Goal: Check status: Check status

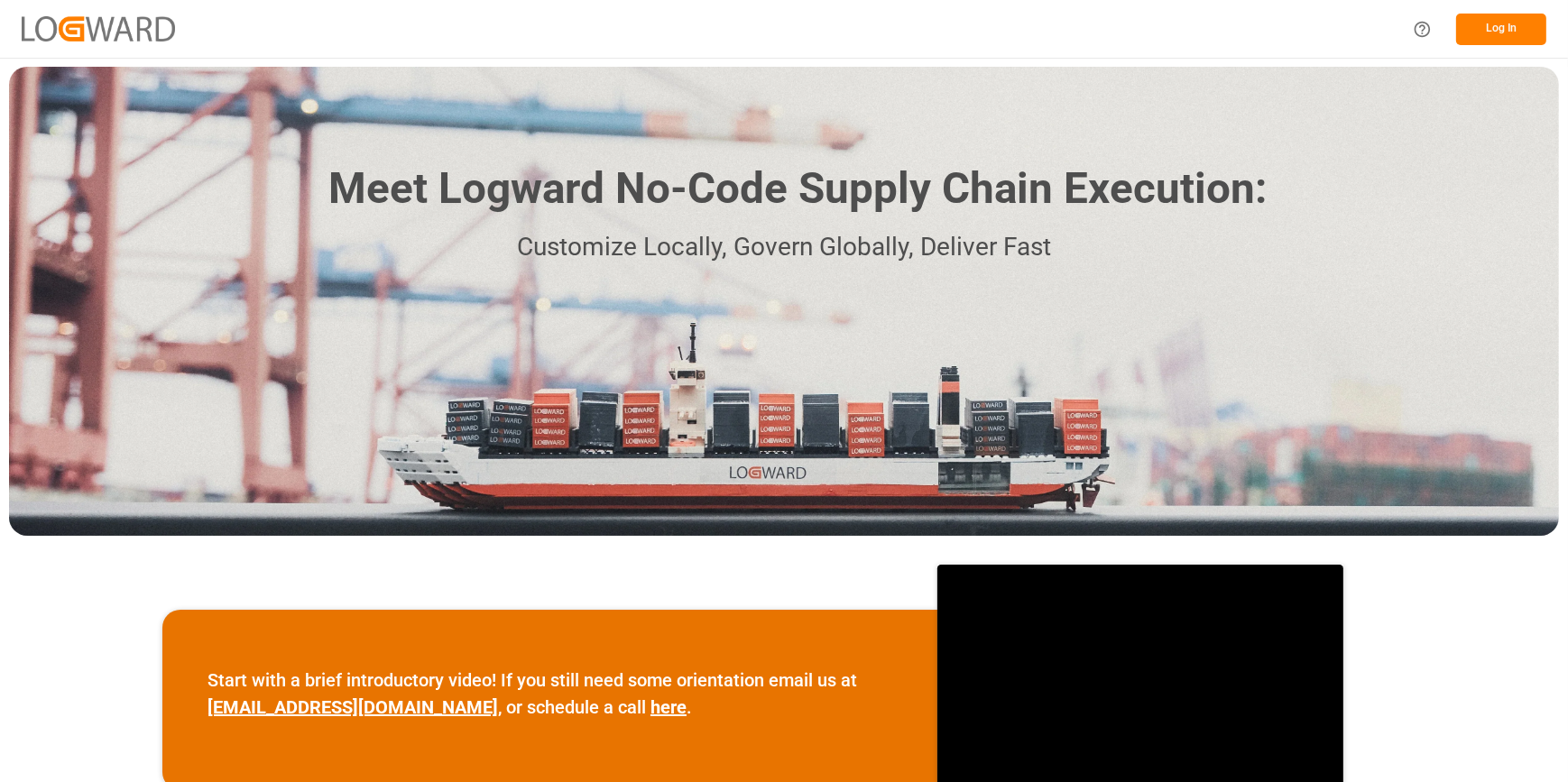
click at [1511, 20] on button "Log In" at bounding box center [1500, 29] width 90 height 32
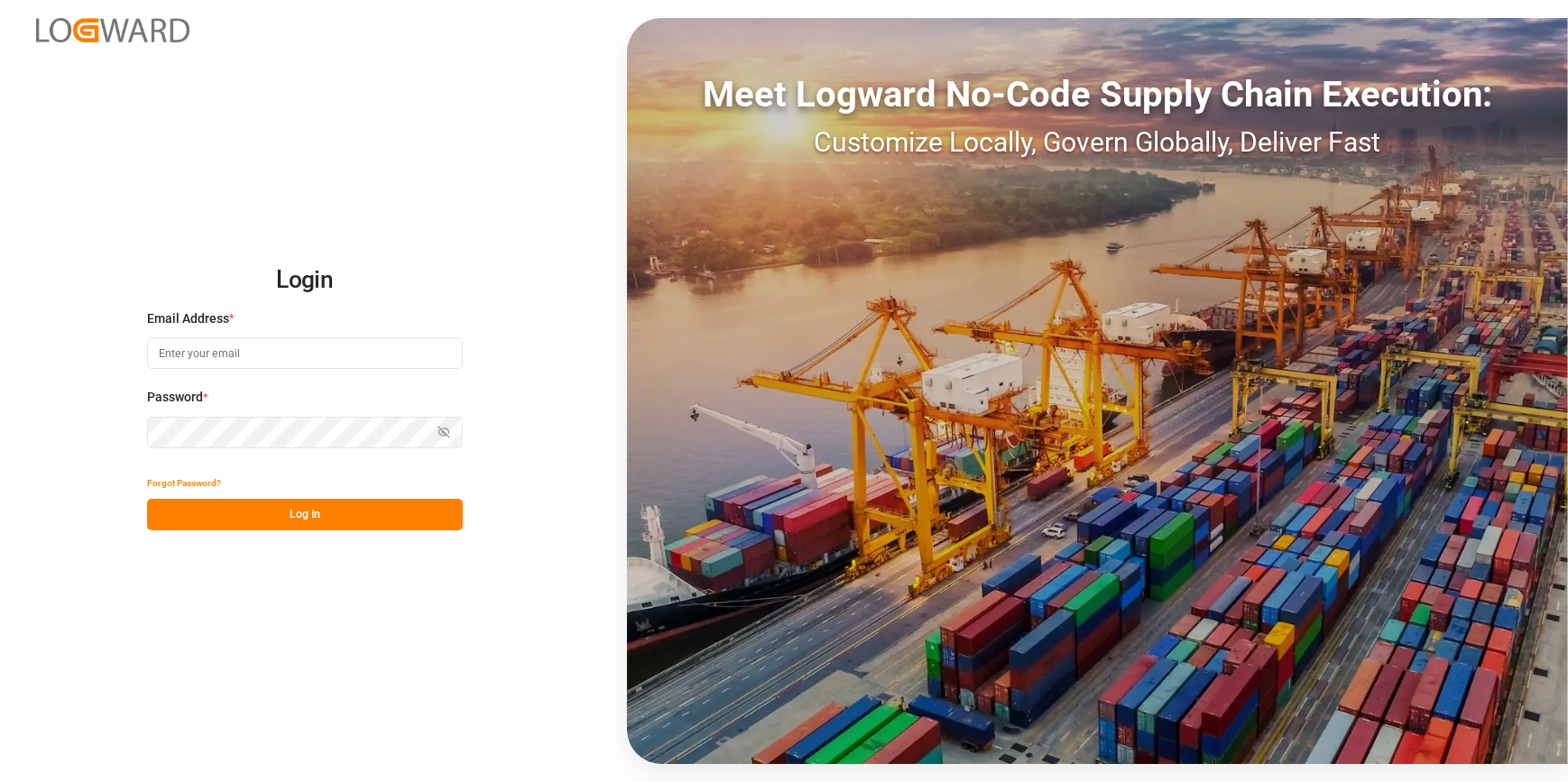
type input "[PERSON_NAME][EMAIL_ADDRESS][PERSON_NAME][DOMAIN_NAME]"
click at [304, 502] on button "Log In" at bounding box center [305, 515] width 315 height 32
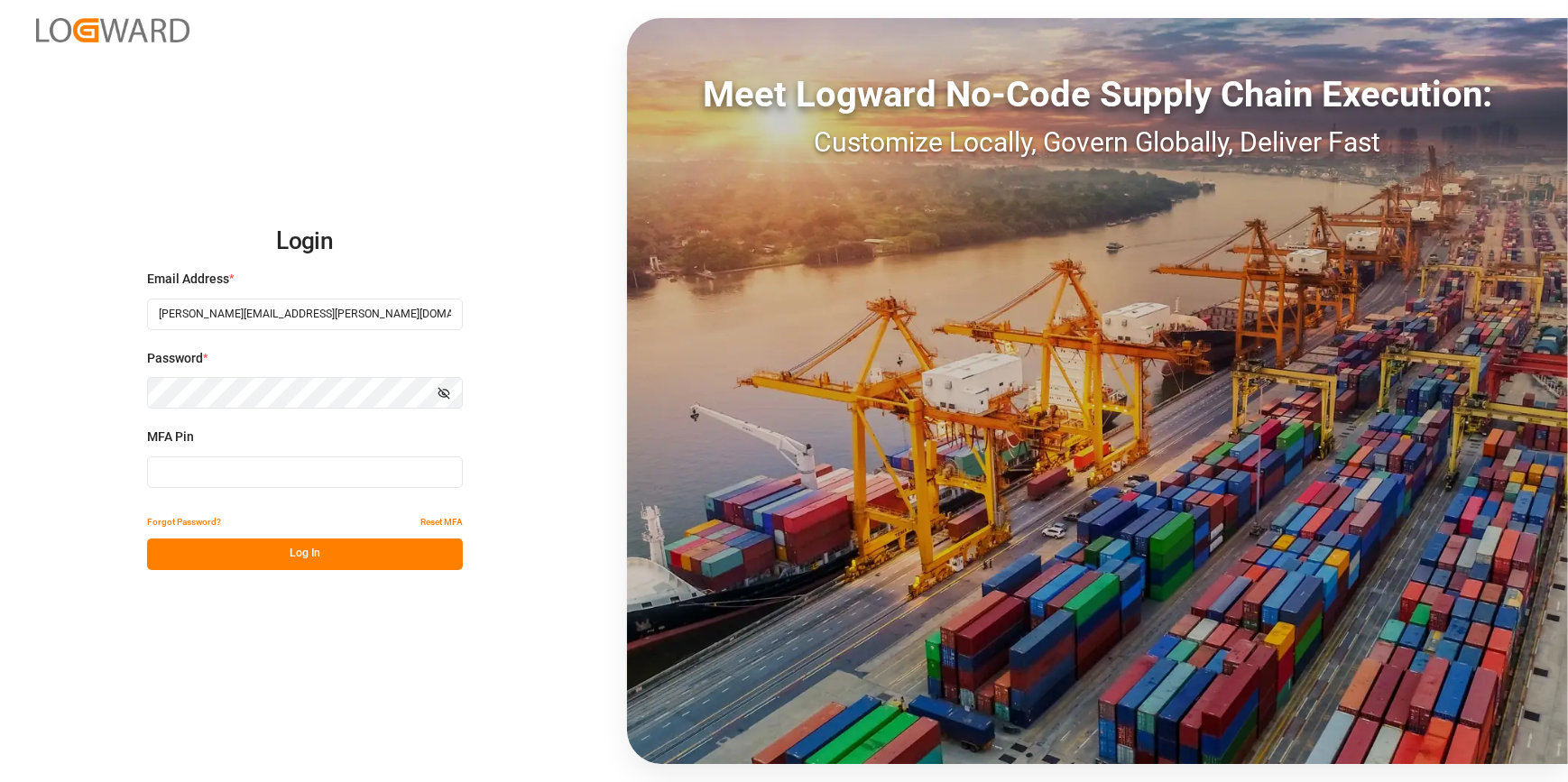
click at [161, 470] on input at bounding box center [305, 472] width 315 height 32
type input "274010"
click at [301, 550] on button "Log In" at bounding box center [305, 555] width 315 height 32
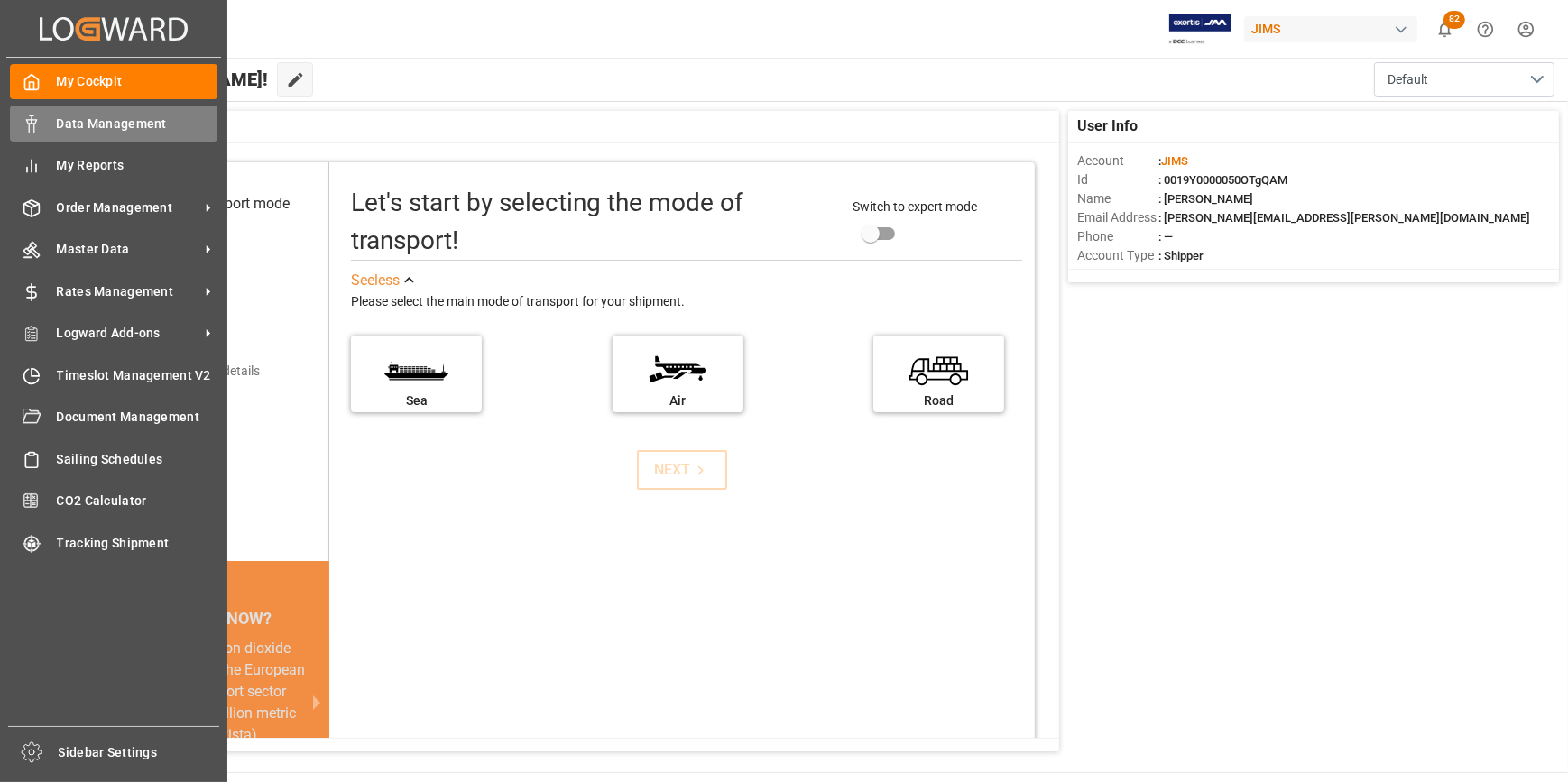
click at [120, 132] on span "Data Management" at bounding box center [138, 124] width 161 height 19
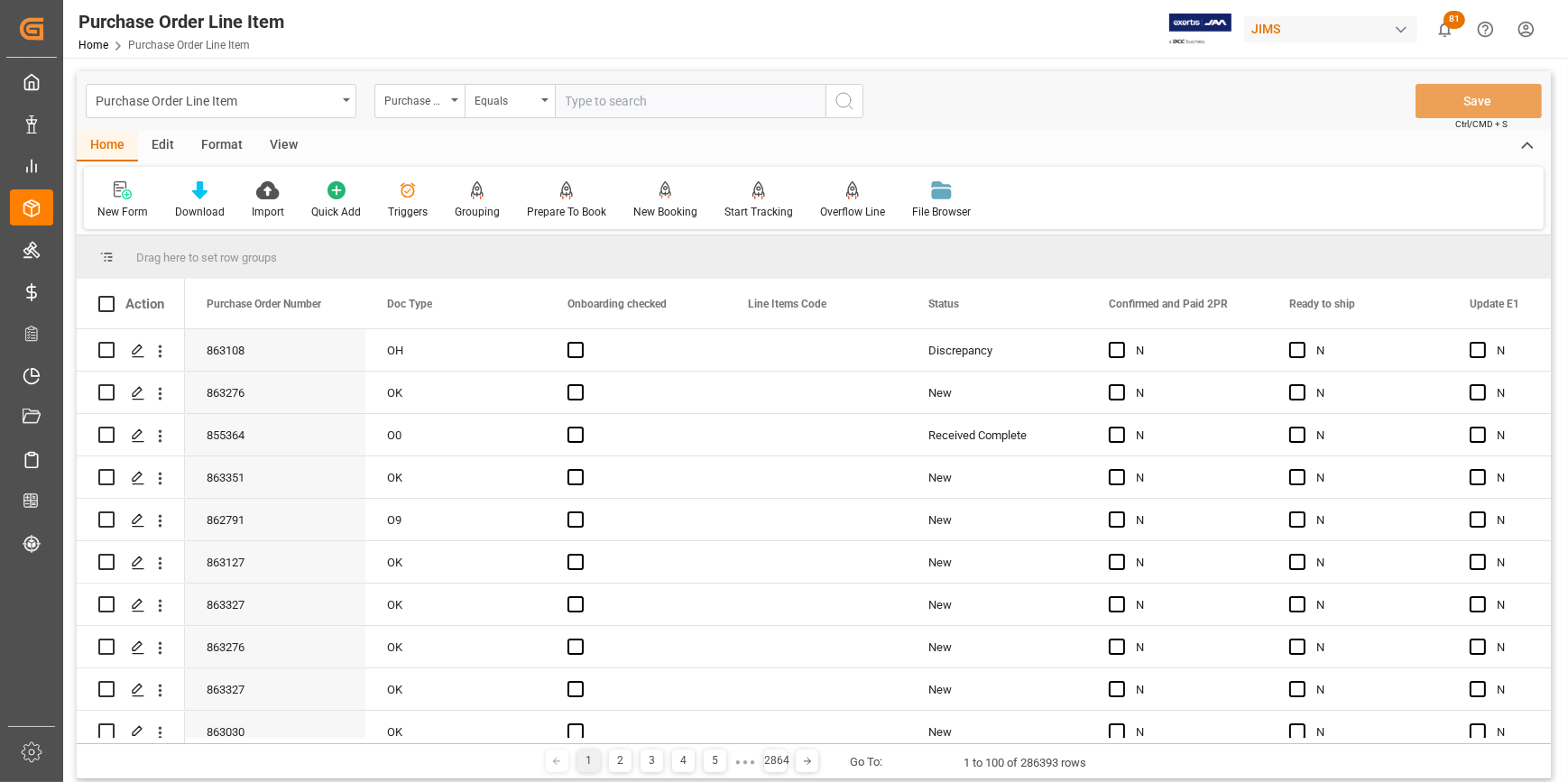
click at [602, 100] on input "text" at bounding box center [690, 100] width 270 height 35
type input "22-8529-CN"
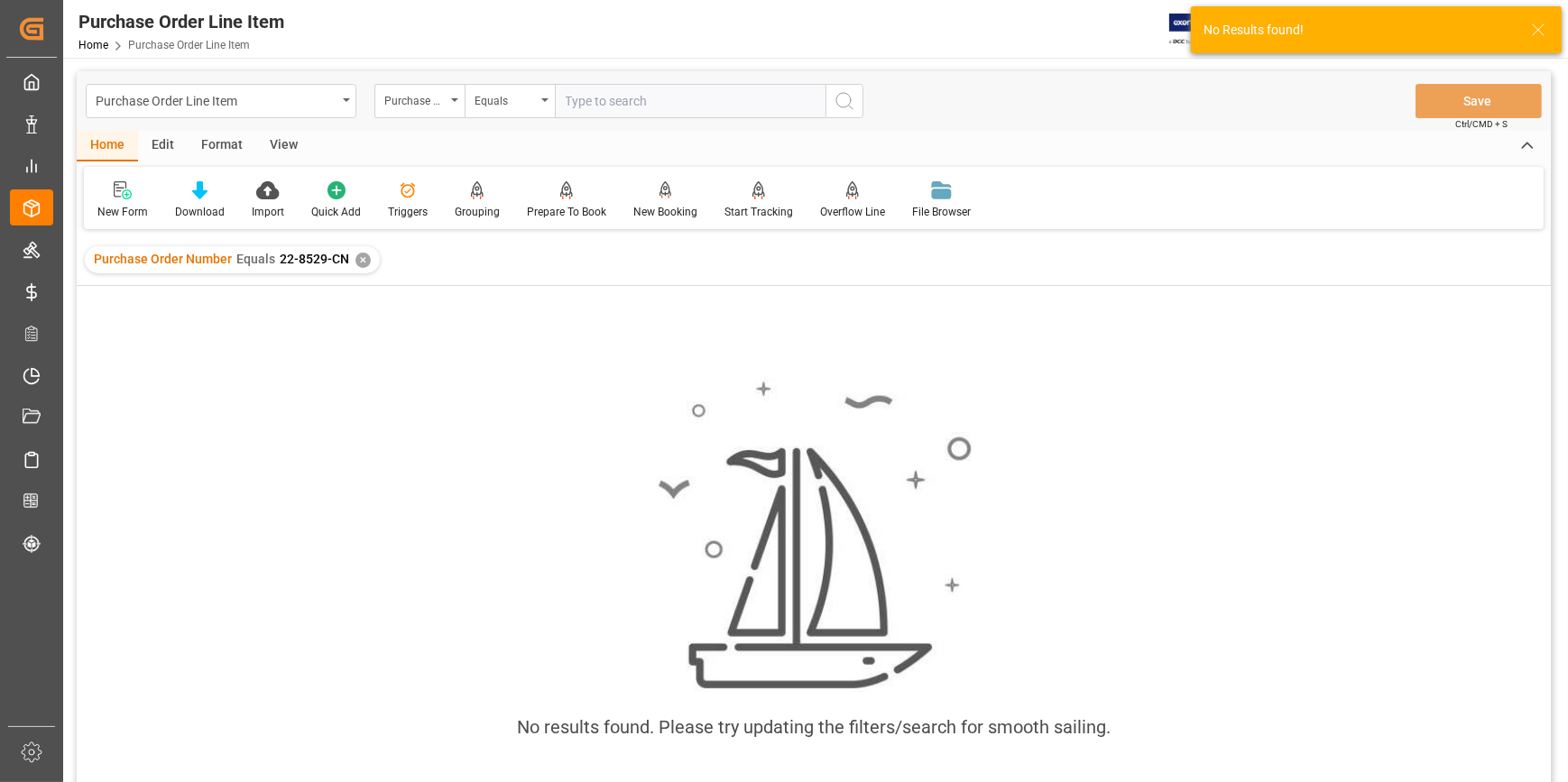
click at [359, 259] on div "✕" at bounding box center [363, 260] width 15 height 15
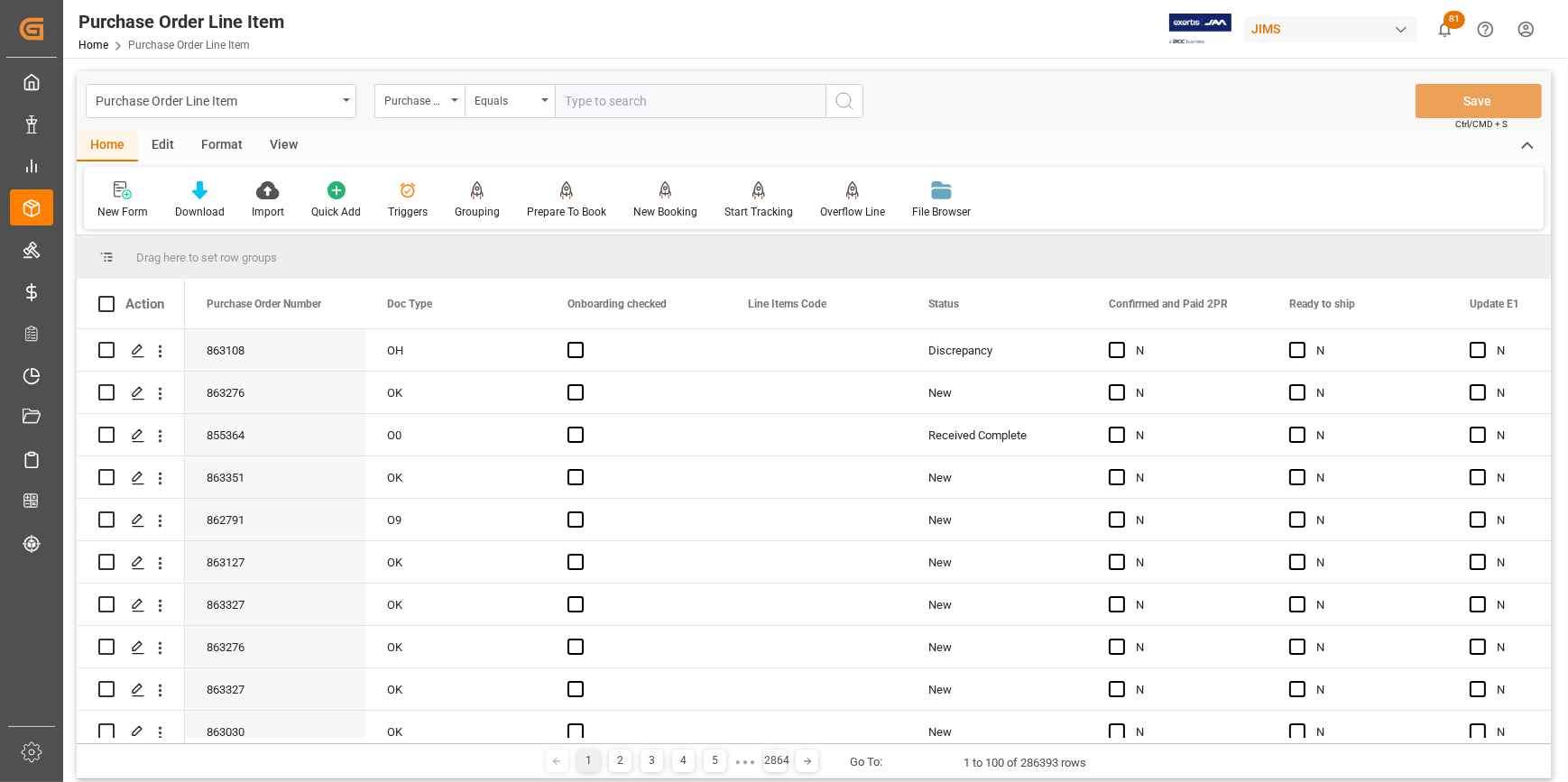
click at [586, 102] on input "text" at bounding box center [690, 100] width 270 height 35
paste input "22-8529-CN"
click at [600, 98] on input "22-8529-CN" at bounding box center [690, 100] width 270 height 35
type input "22-9048-CN"
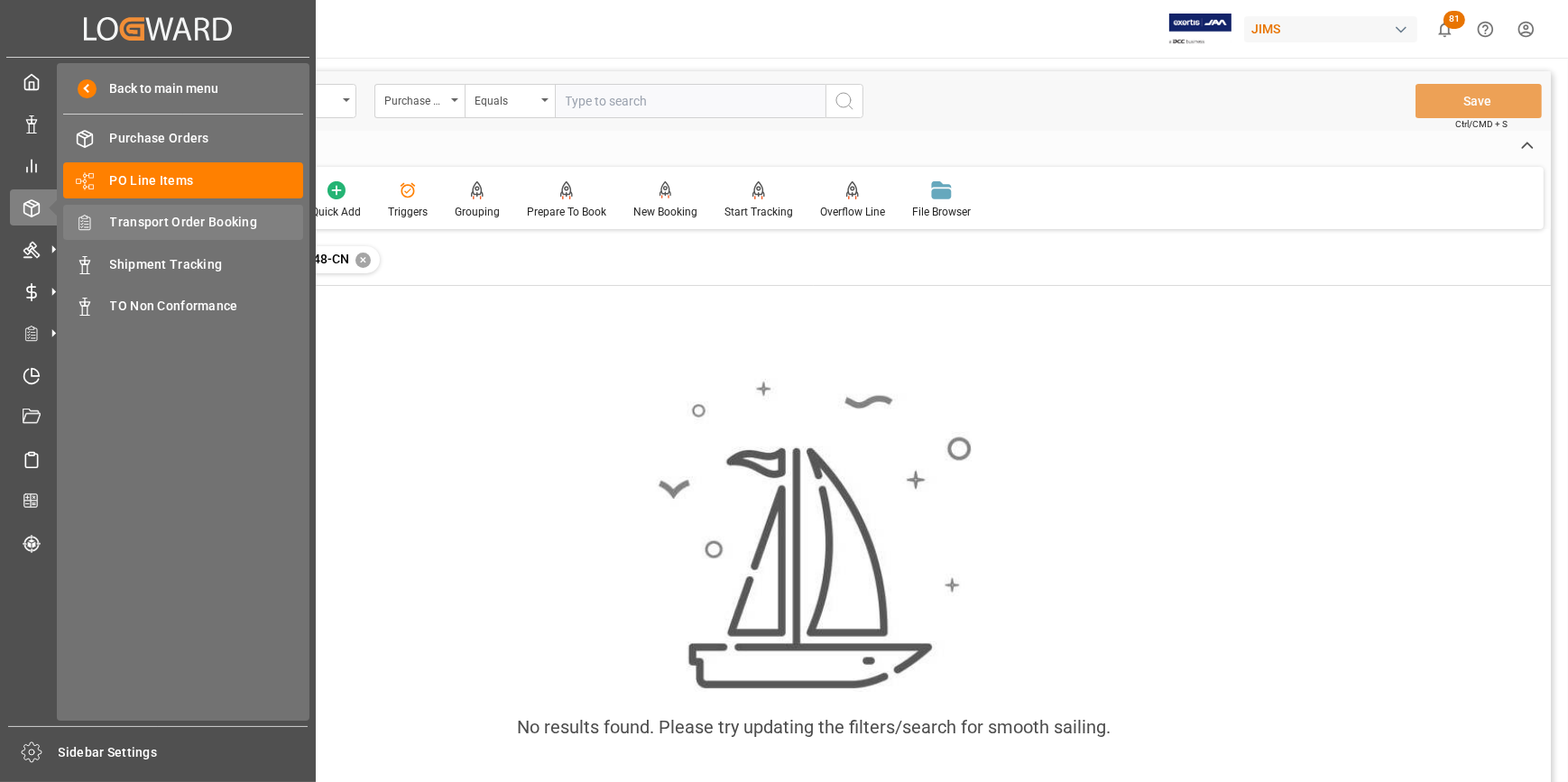
click at [190, 224] on span "Transport Order Booking" at bounding box center [206, 222] width 194 height 19
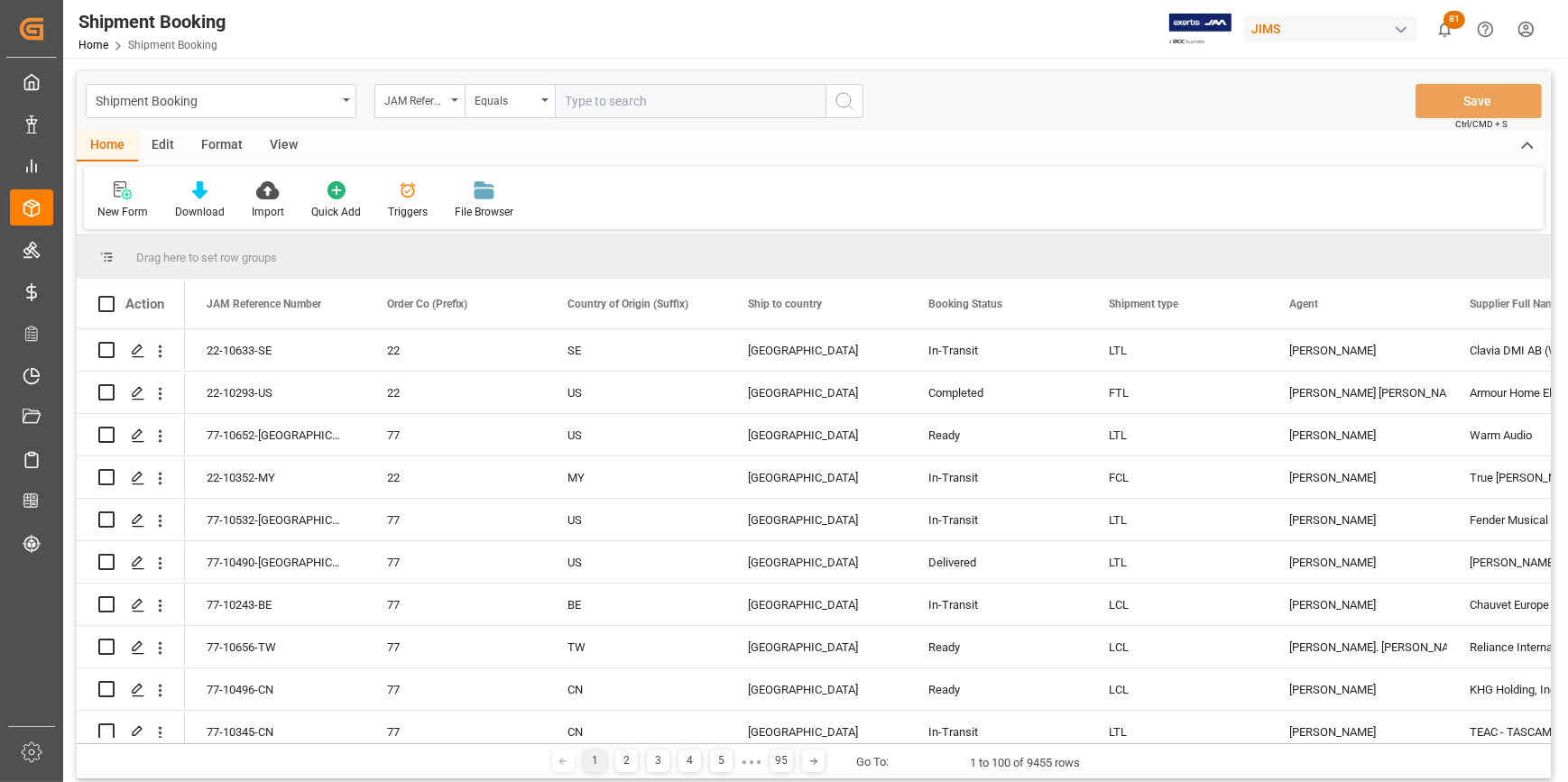
click at [585, 105] on input "text" at bounding box center [690, 100] width 270 height 35
paste input "22-8529-CN"
click at [604, 100] on input "22-8529-CN" at bounding box center [690, 100] width 270 height 35
type input "22-9048-CN"
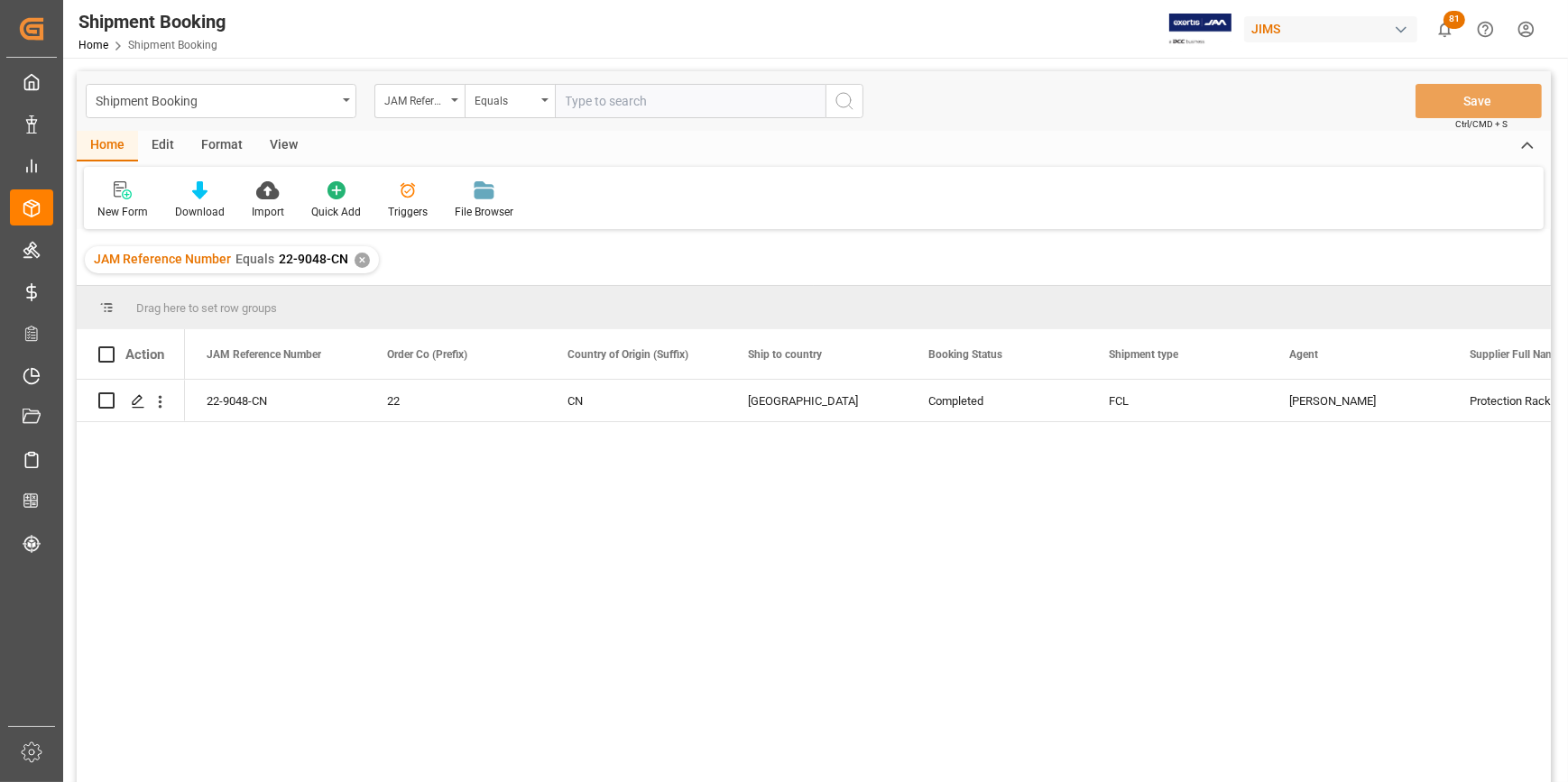
click at [386, 570] on div "22-9048-CN 22 CN United States Completed FCL Catherine Heng Protection Racket Y…" at bounding box center [867, 587] width 1365 height 414
click at [137, 401] on polygon "Press SPACE to select this row." at bounding box center [137, 400] width 9 height 9
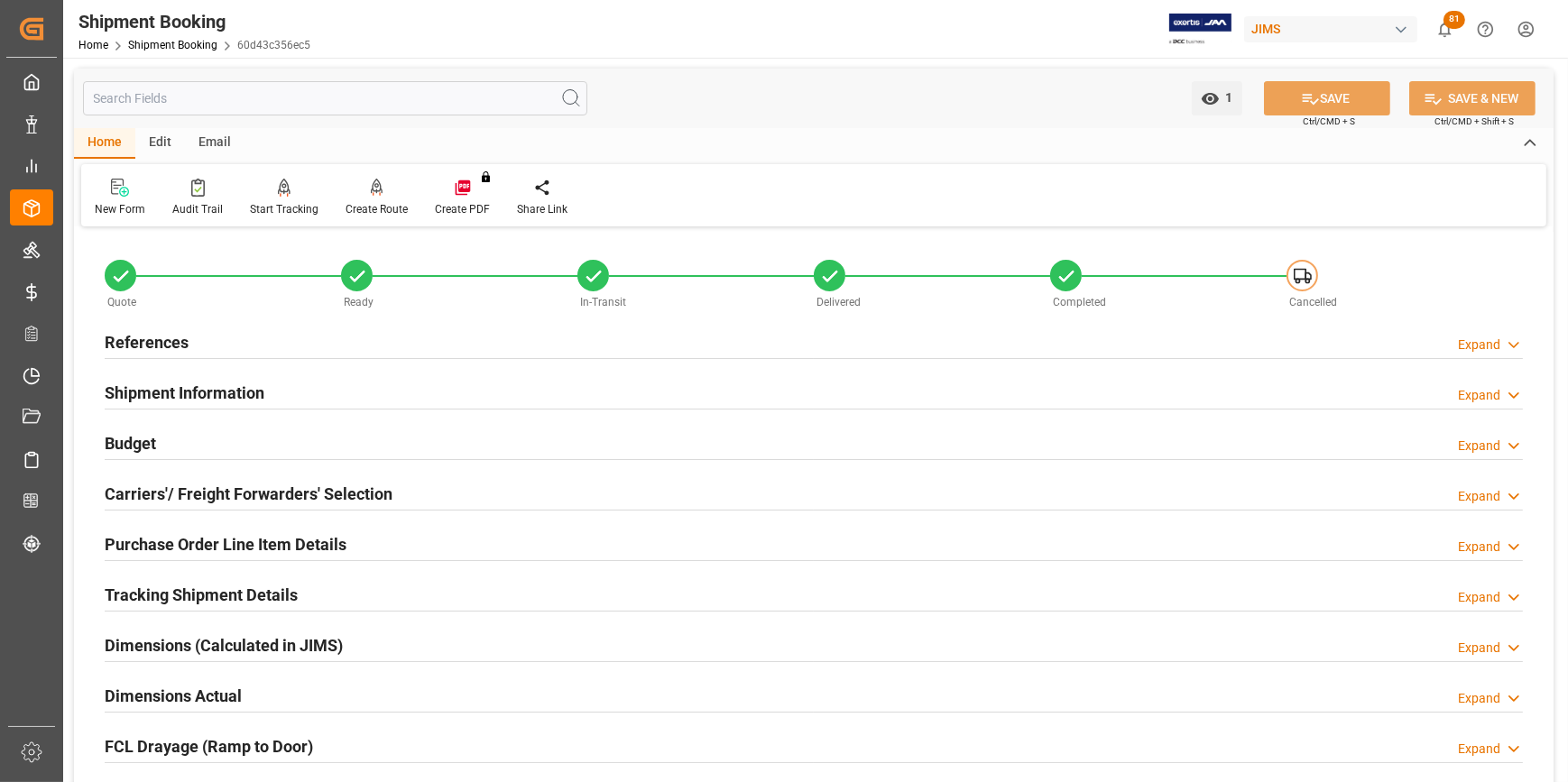
drag, startPoint x: 661, startPoint y: 575, endPoint x: 652, endPoint y: 583, distance: 12.0
click at [661, 576] on div "Tracking Shipment Details Expand" at bounding box center [814, 593] width 1418 height 35
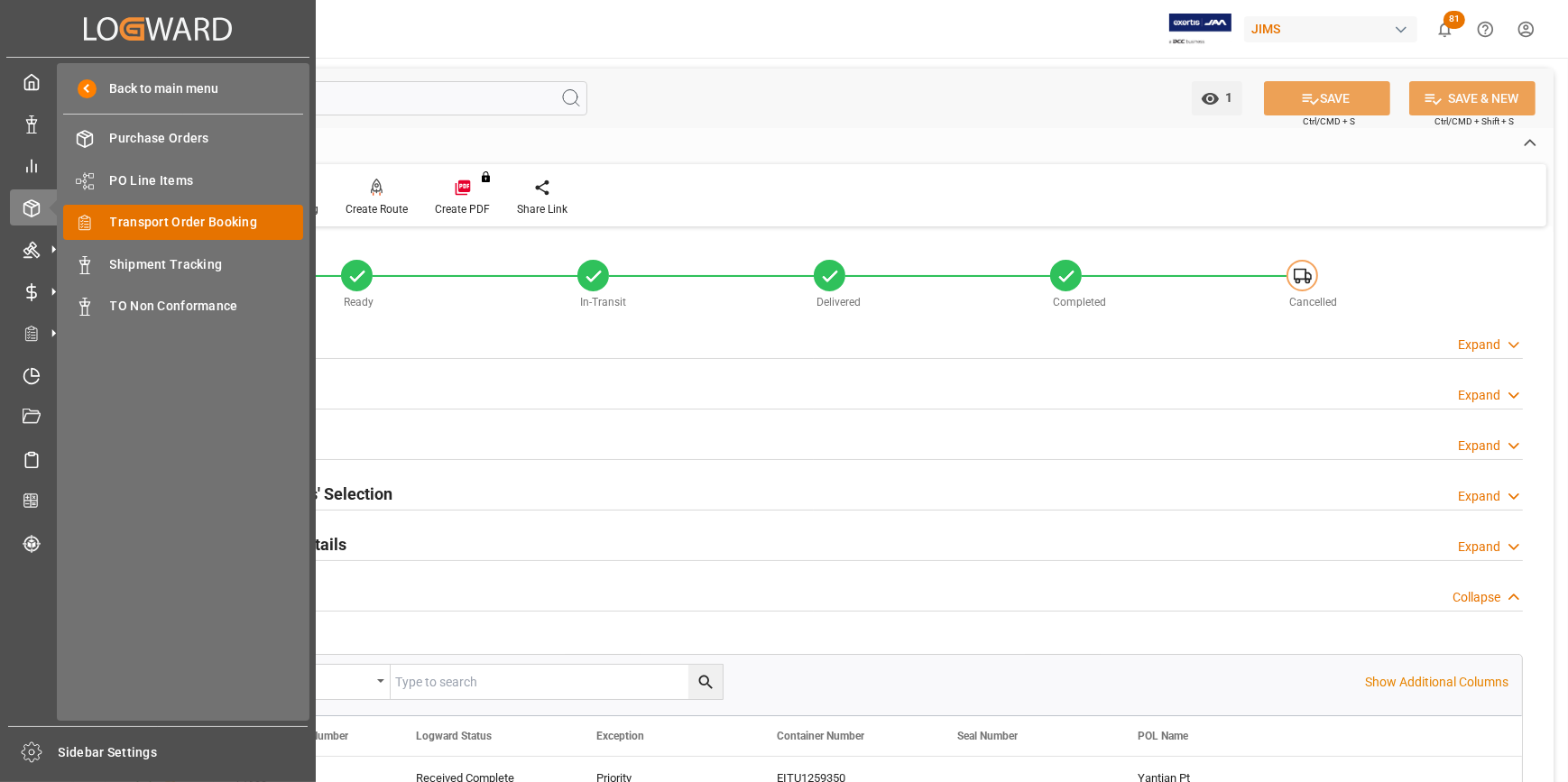
click at [153, 236] on div "Transport Order Booking Transport Order Booking" at bounding box center [183, 222] width 240 height 35
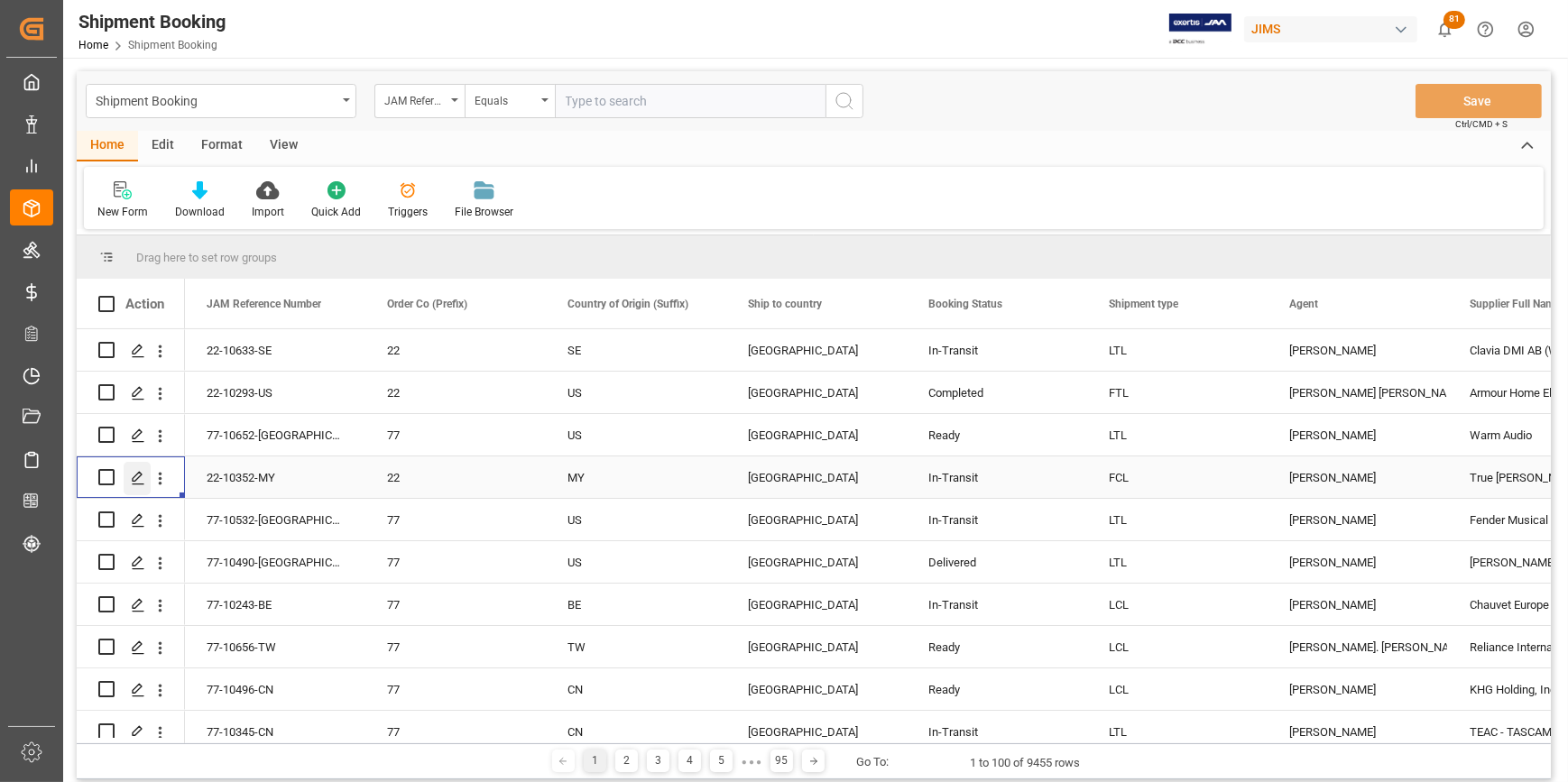
click at [134, 477] on polygon "Press SPACE to select this row." at bounding box center [137, 477] width 9 height 9
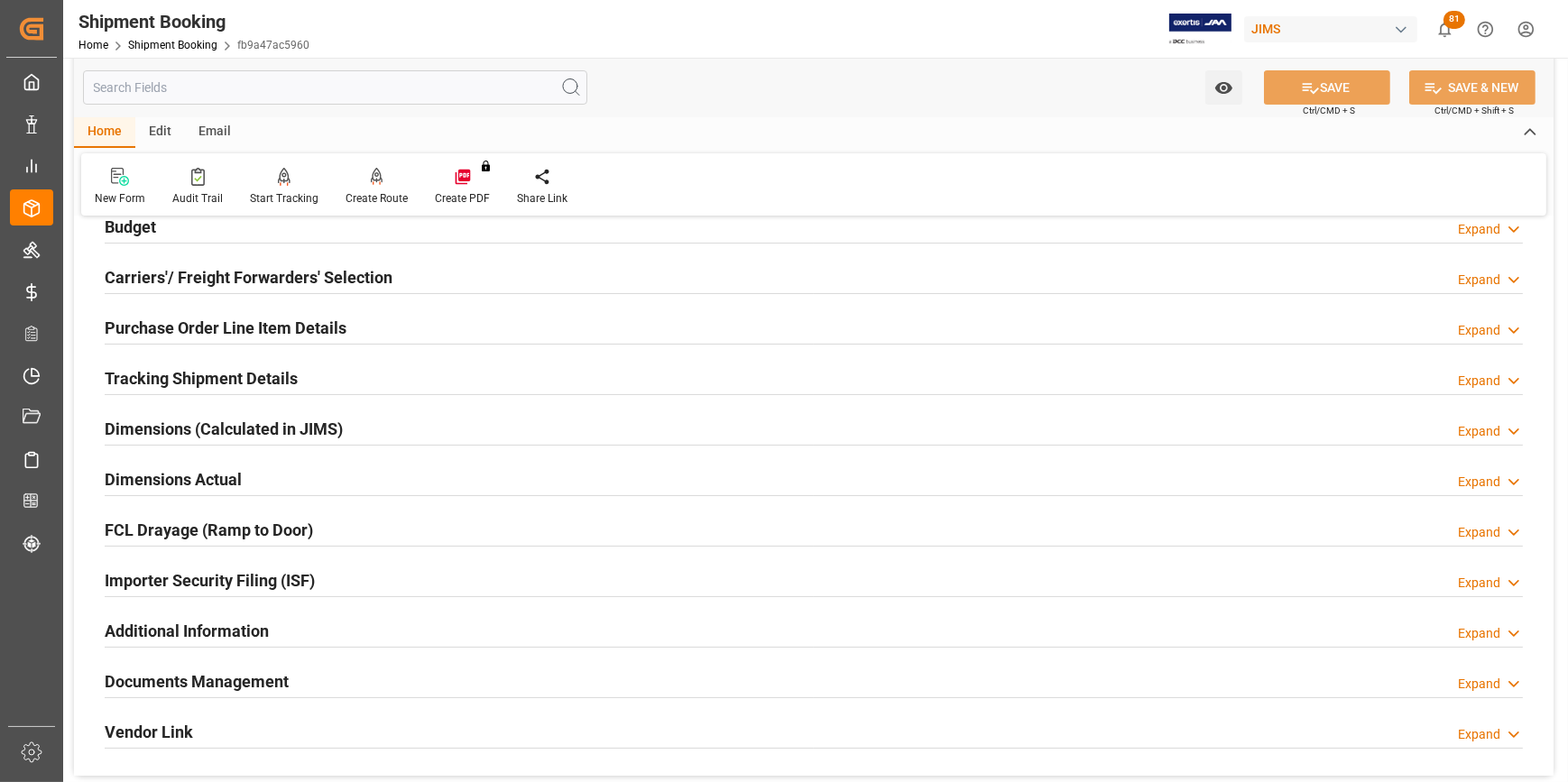
scroll to position [245, 0]
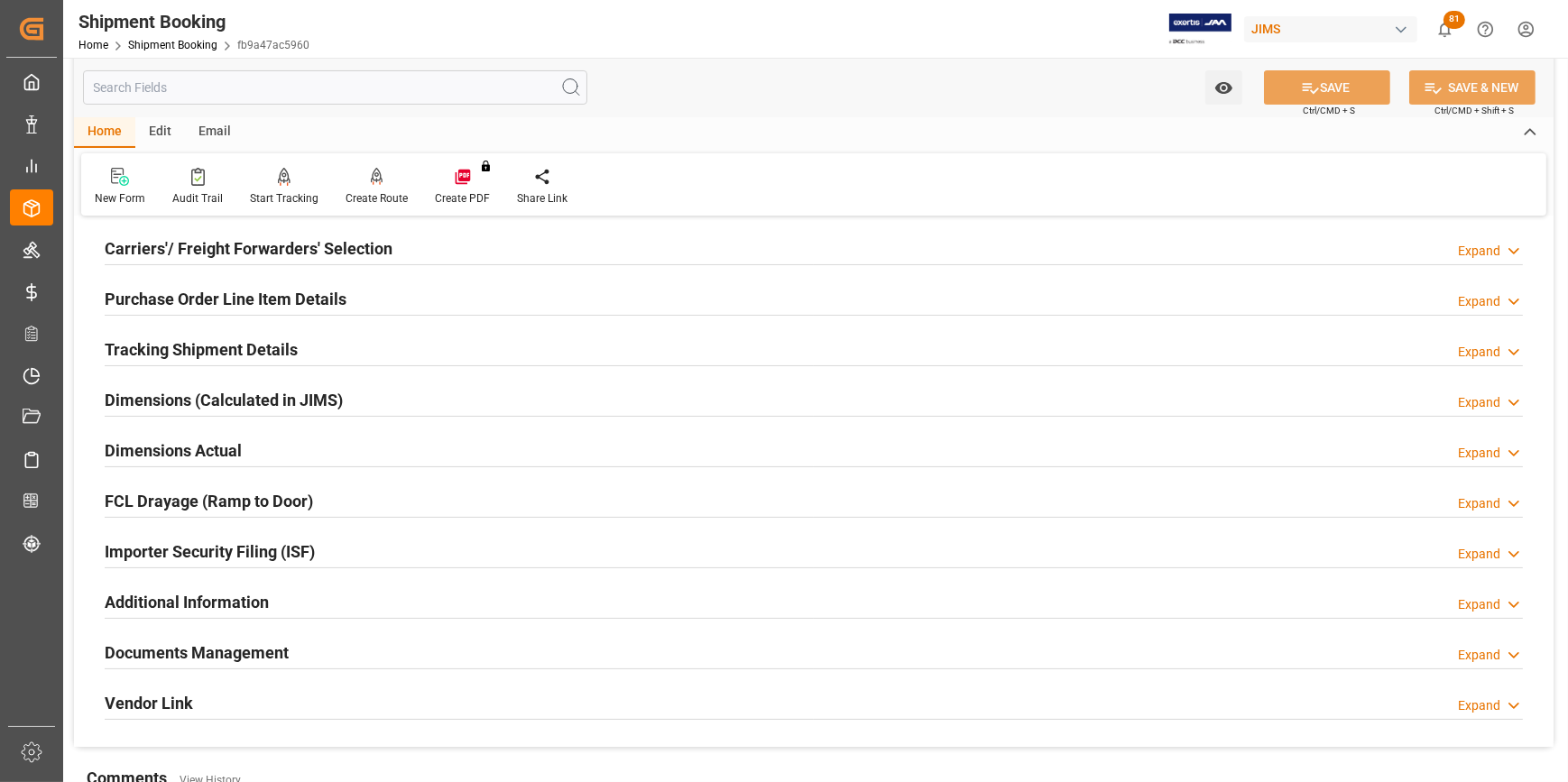
click at [198, 650] on h2 "Documents Management" at bounding box center [197, 652] width 184 height 24
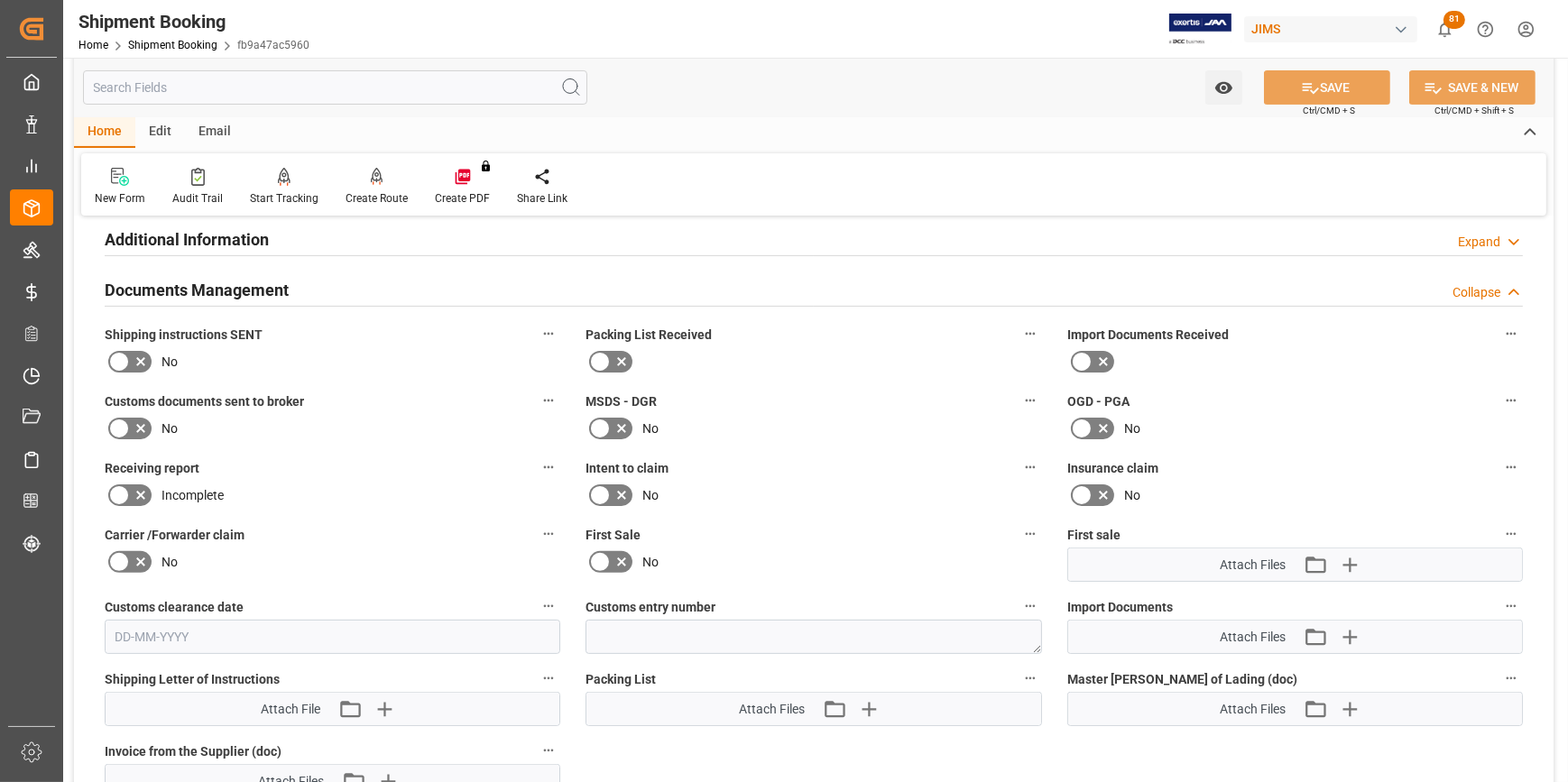
scroll to position [574, 0]
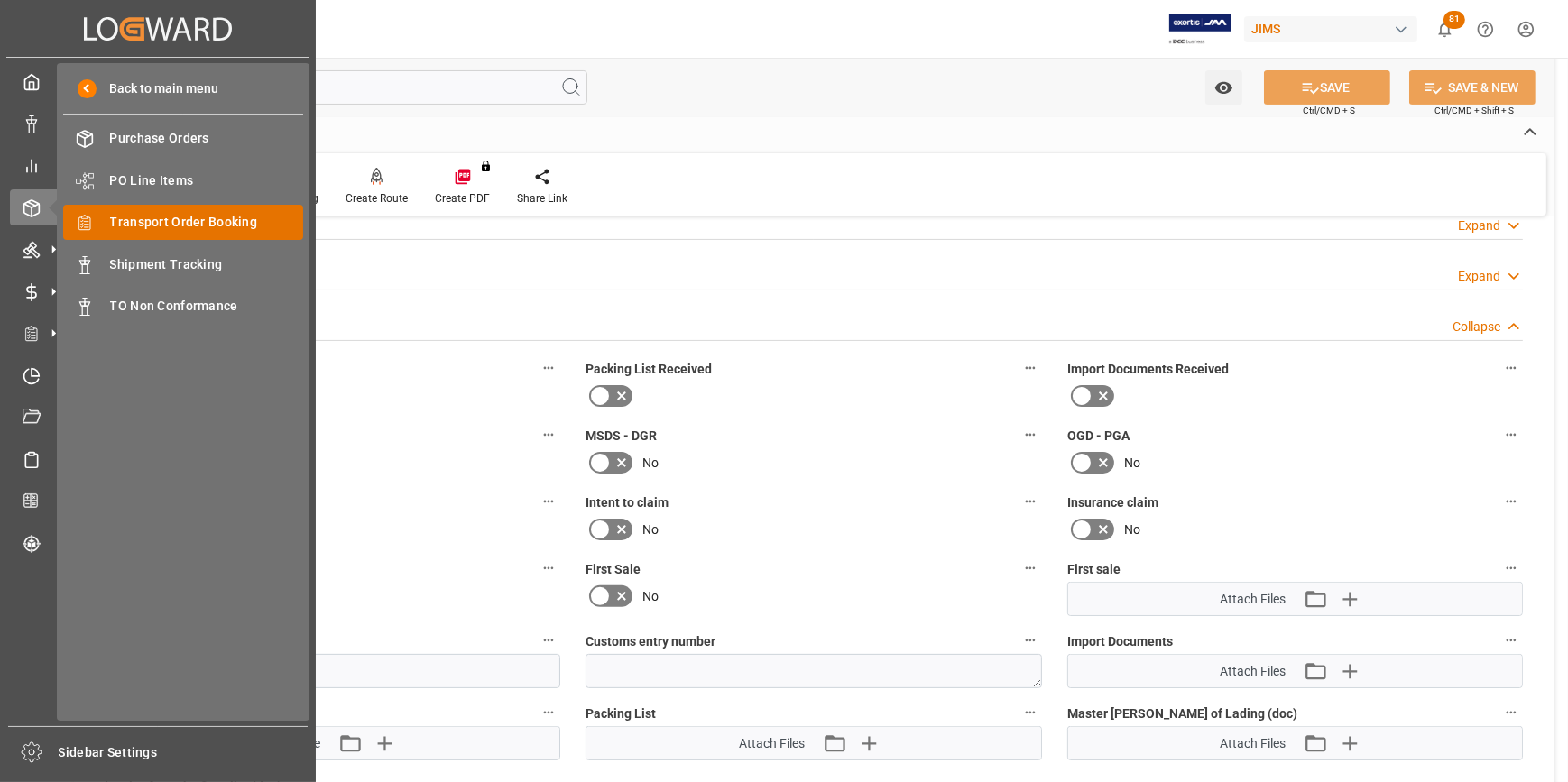
click at [206, 236] on div "Transport Order Booking Transport Order Booking" at bounding box center [183, 222] width 240 height 35
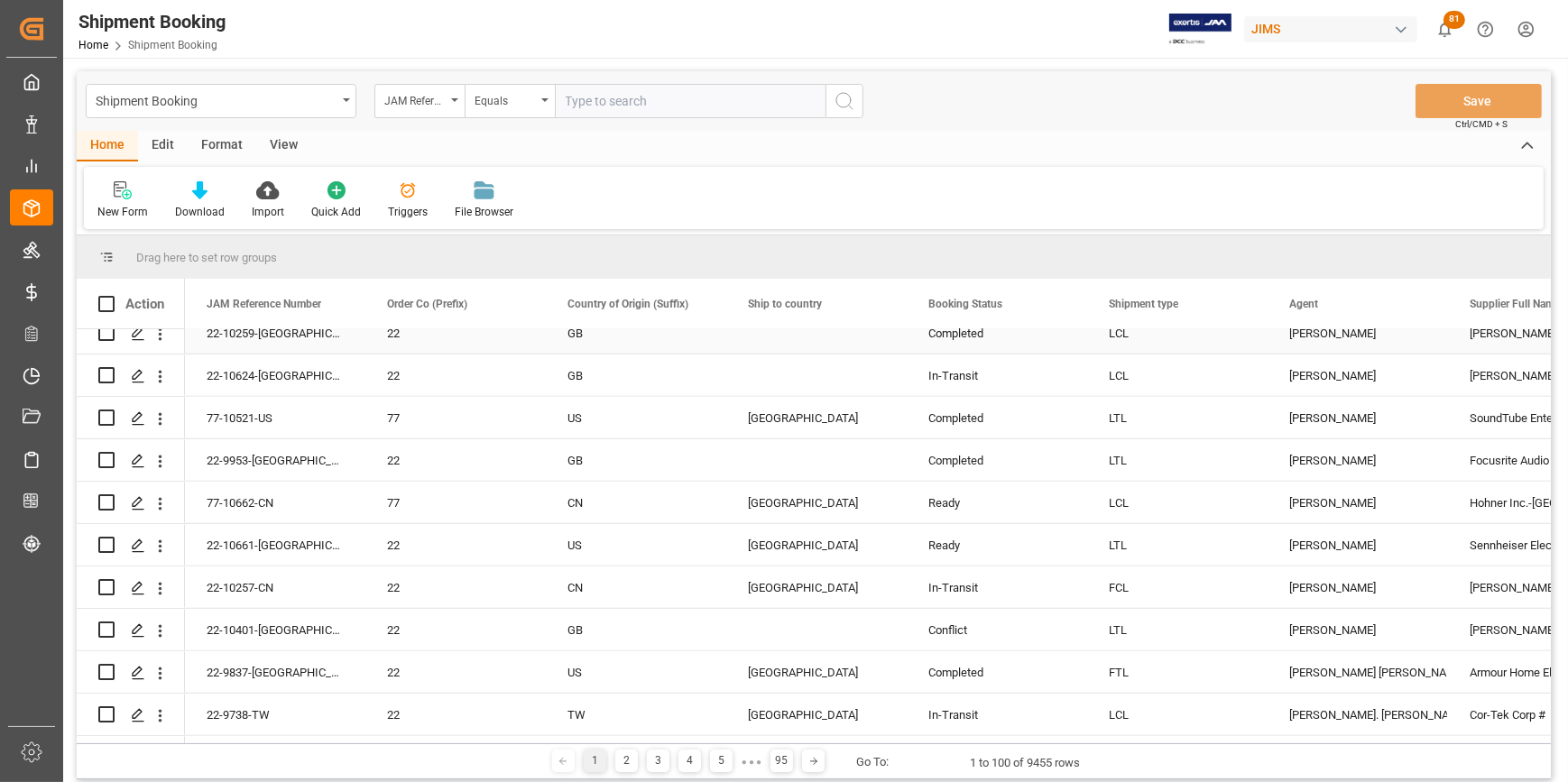
scroll to position [1394, 0]
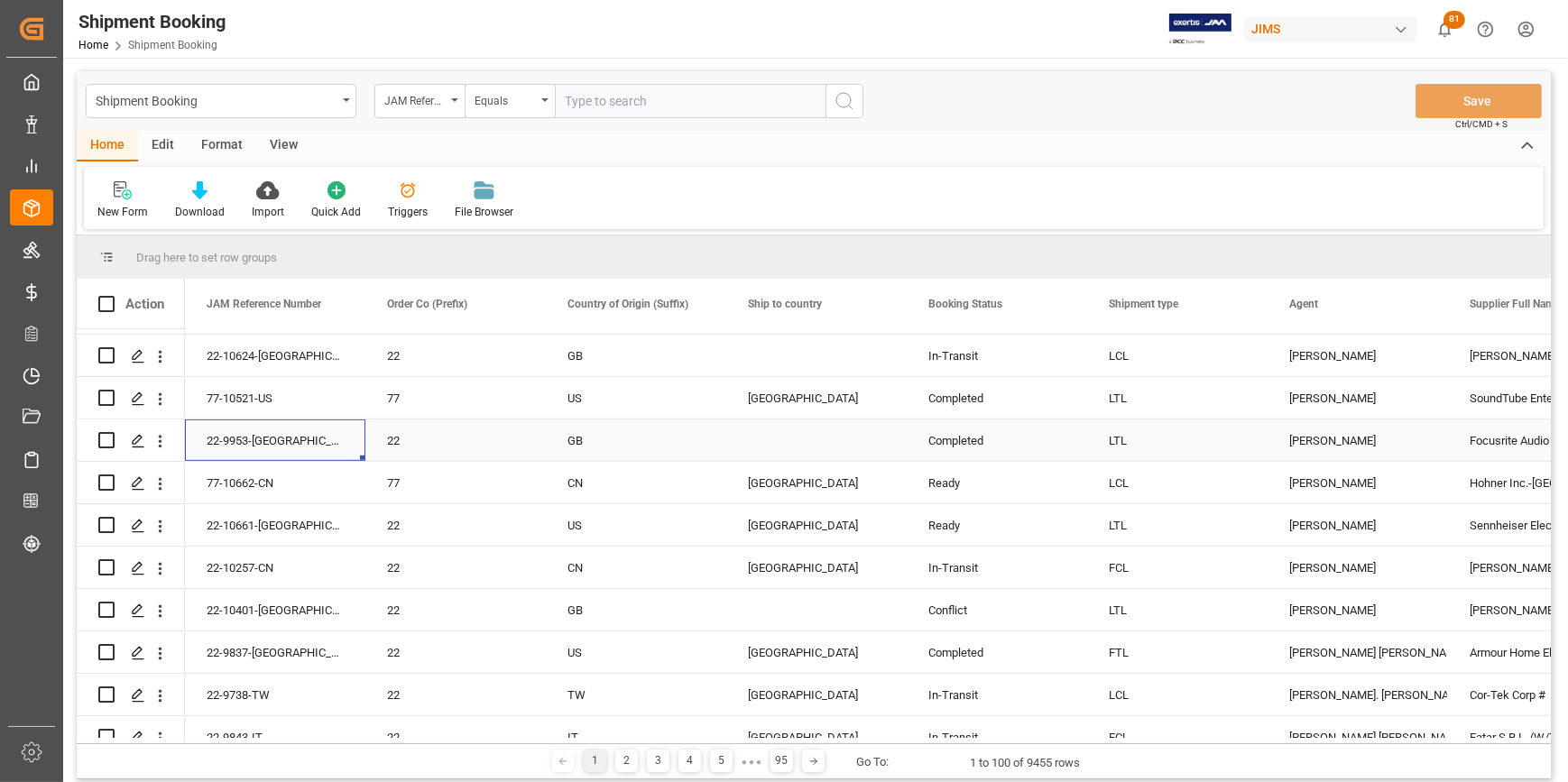
click at [231, 446] on div "22-9953-[GEOGRAPHIC_DATA]" at bounding box center [275, 440] width 180 height 41
click at [263, 437] on div "22-9953-[GEOGRAPHIC_DATA]" at bounding box center [275, 440] width 180 height 41
click at [235, 444] on div "22-9953-[GEOGRAPHIC_DATA]" at bounding box center [275, 440] width 180 height 41
click at [129, 441] on div "Press SPACE to select this row." at bounding box center [137, 442] width 27 height 34
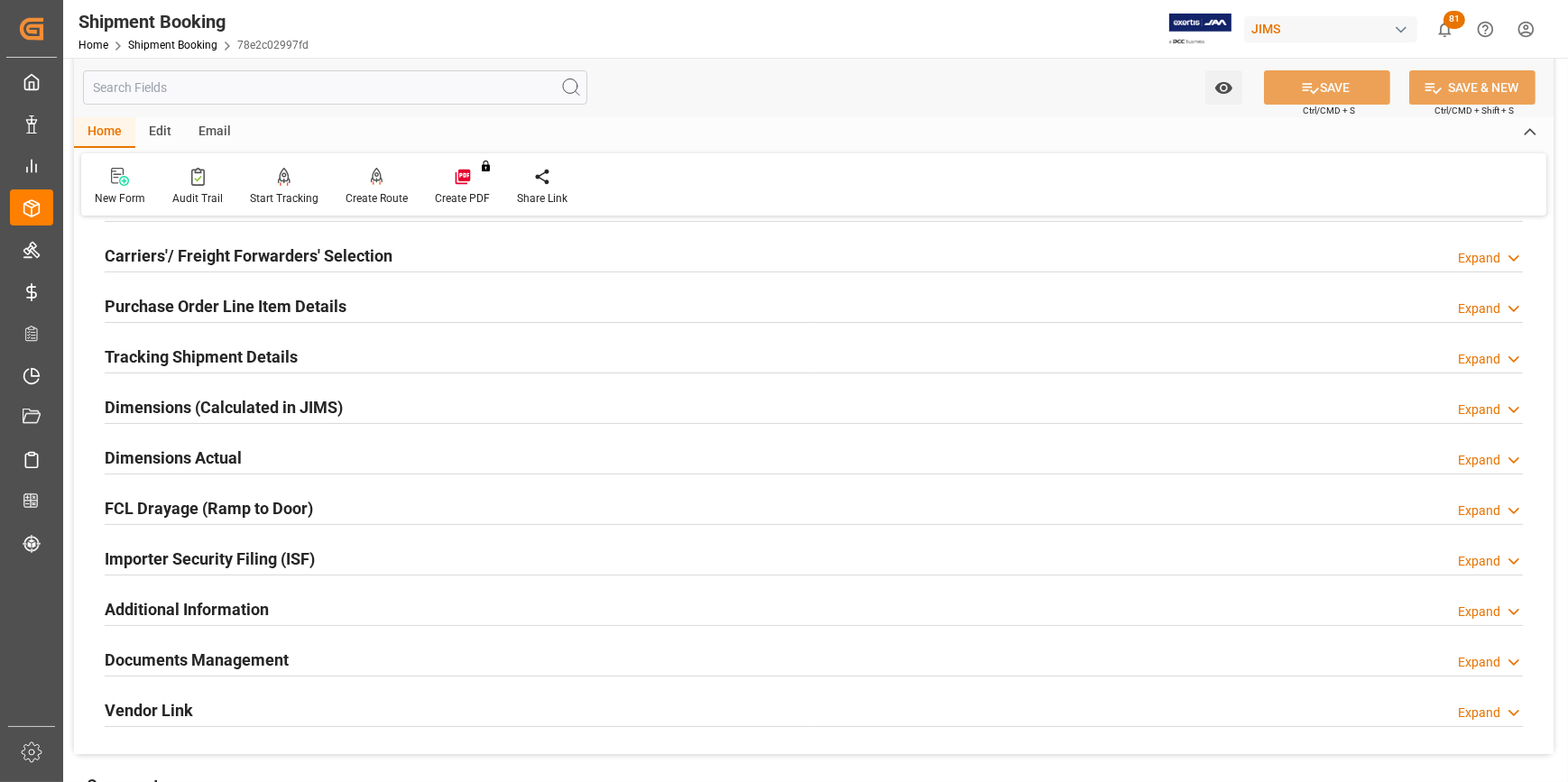
scroll to position [245, 0]
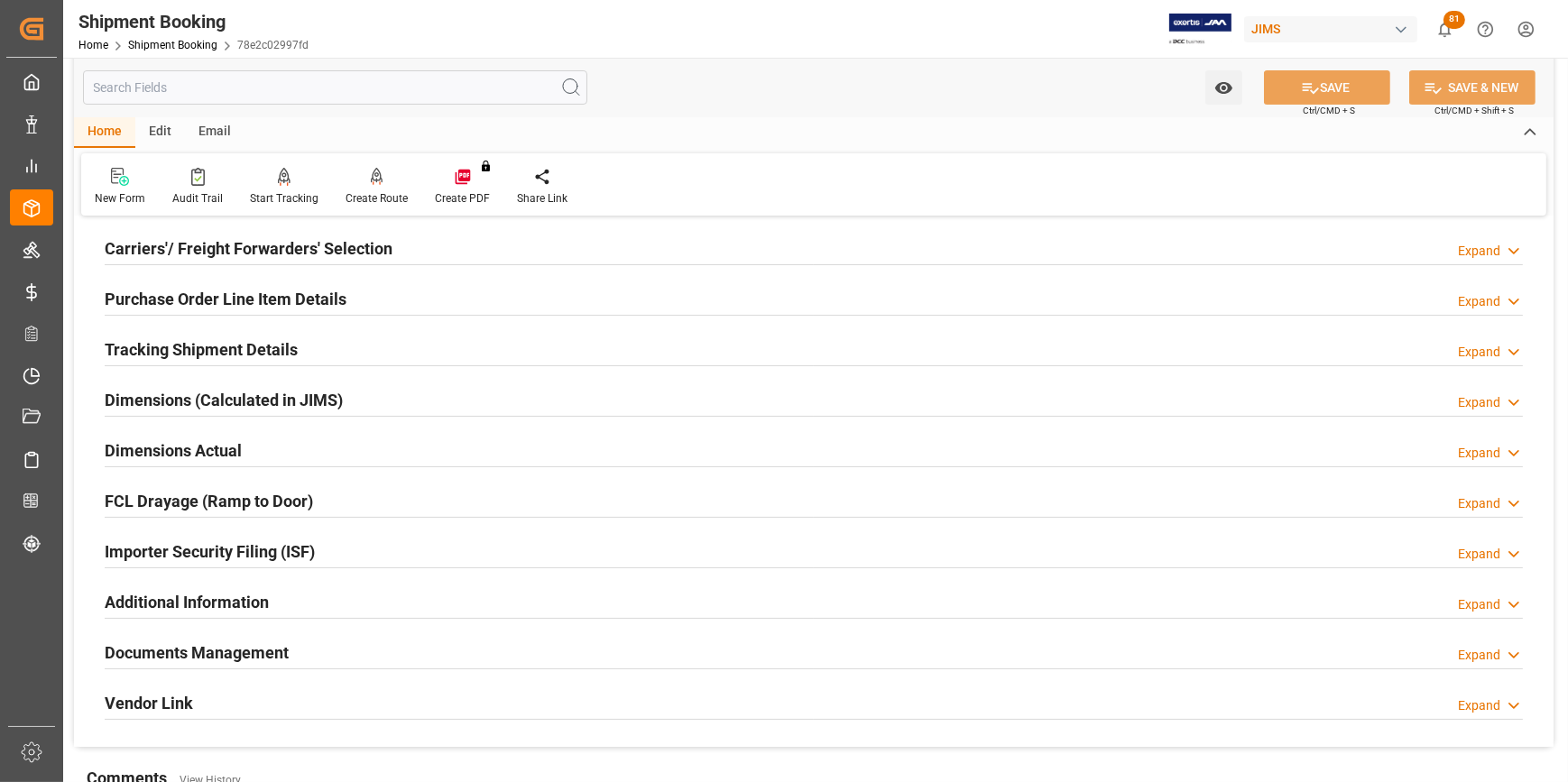
click at [186, 659] on h2 "Documents Management" at bounding box center [197, 652] width 184 height 24
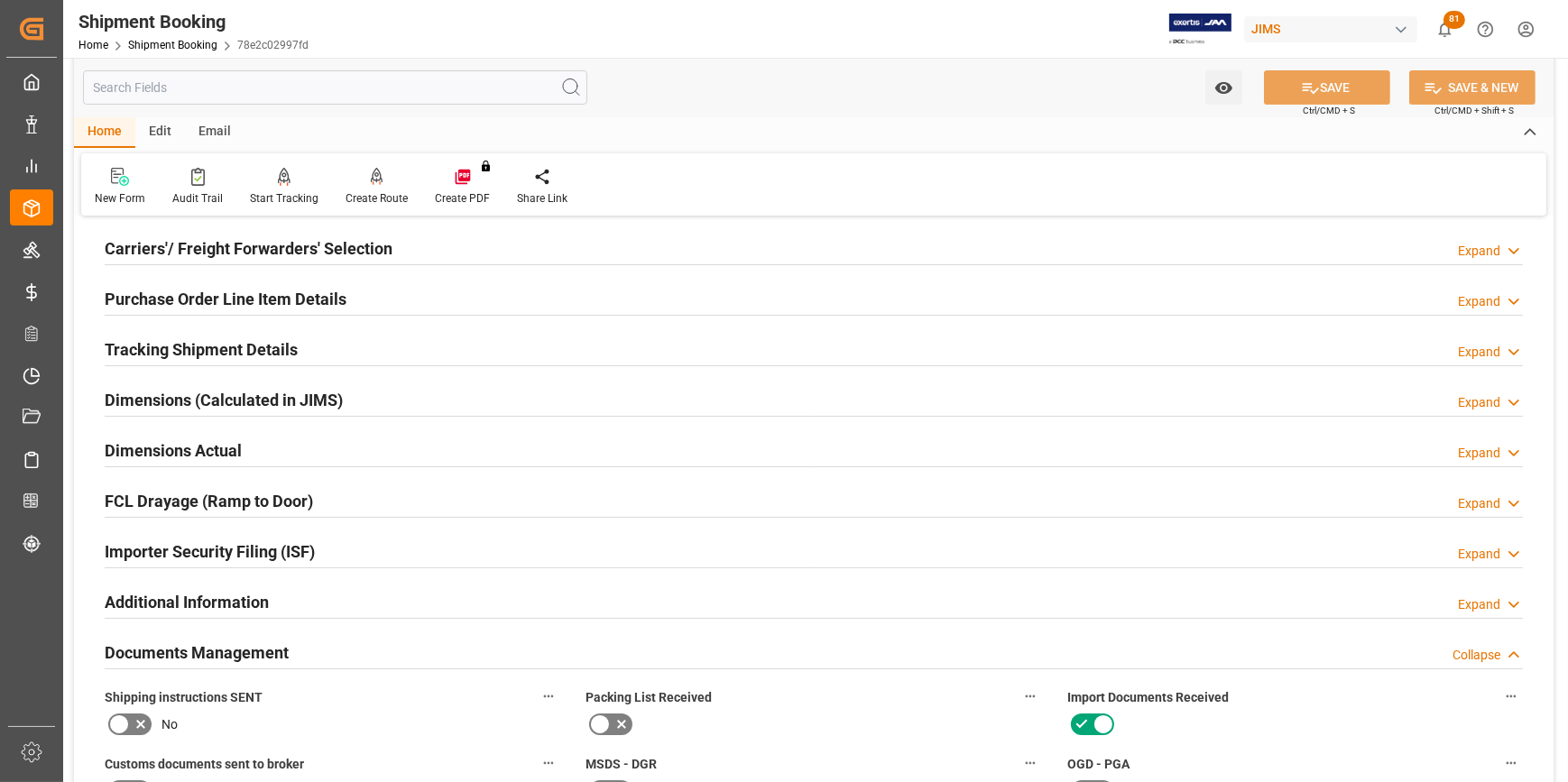
scroll to position [492, 0]
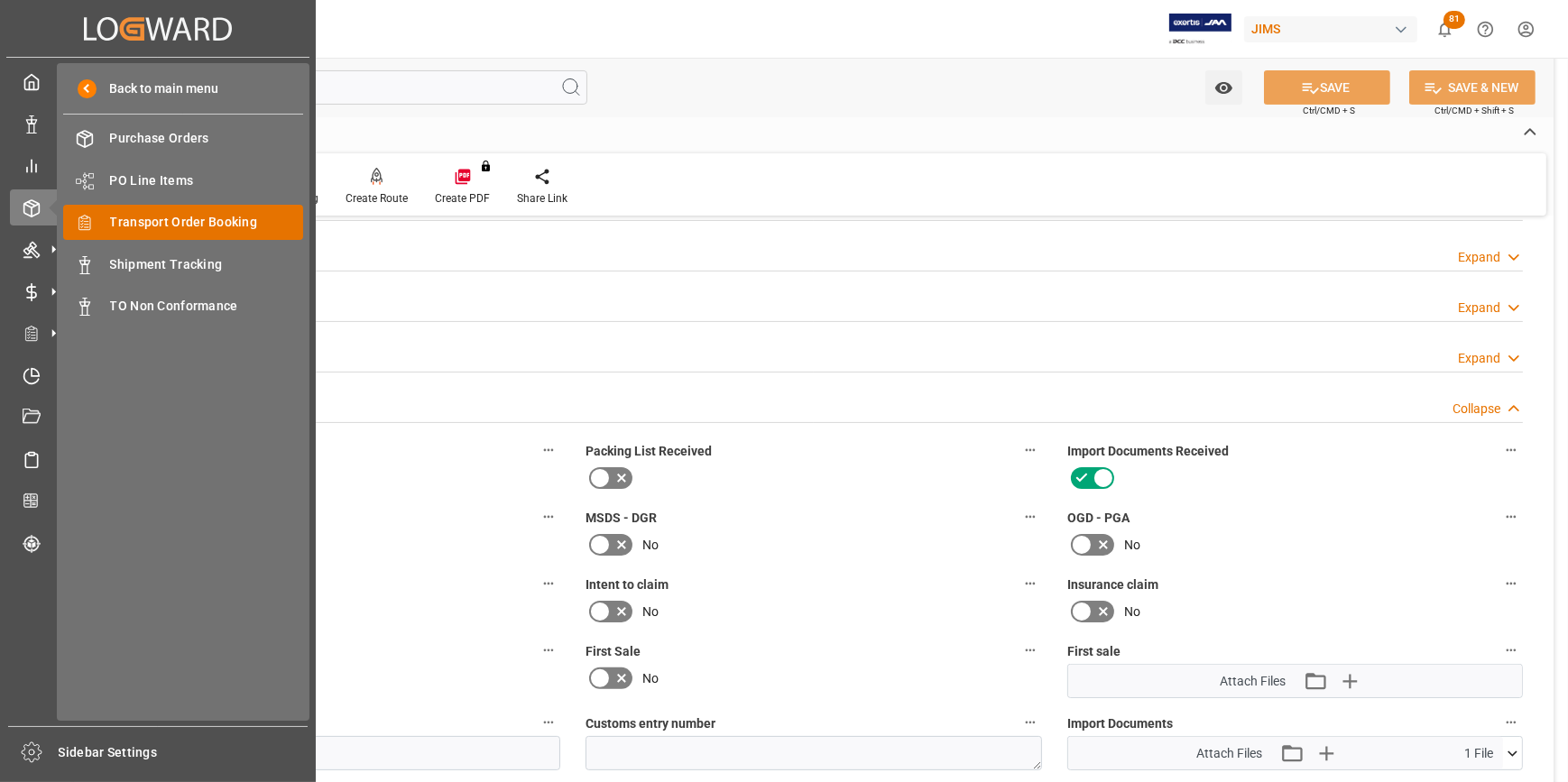
click at [172, 227] on span "Transport Order Booking" at bounding box center [206, 222] width 194 height 19
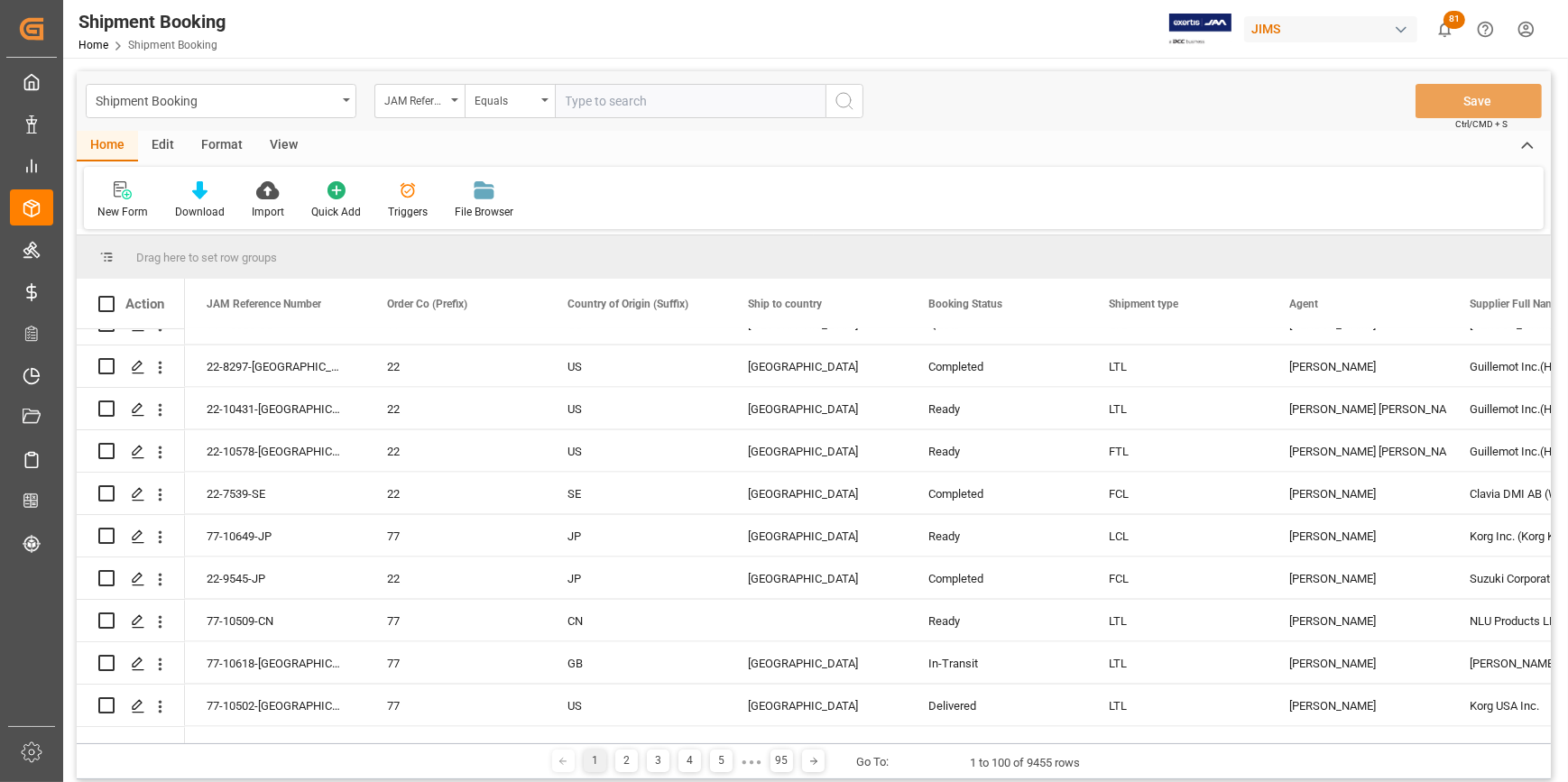
scroll to position [3445, 0]
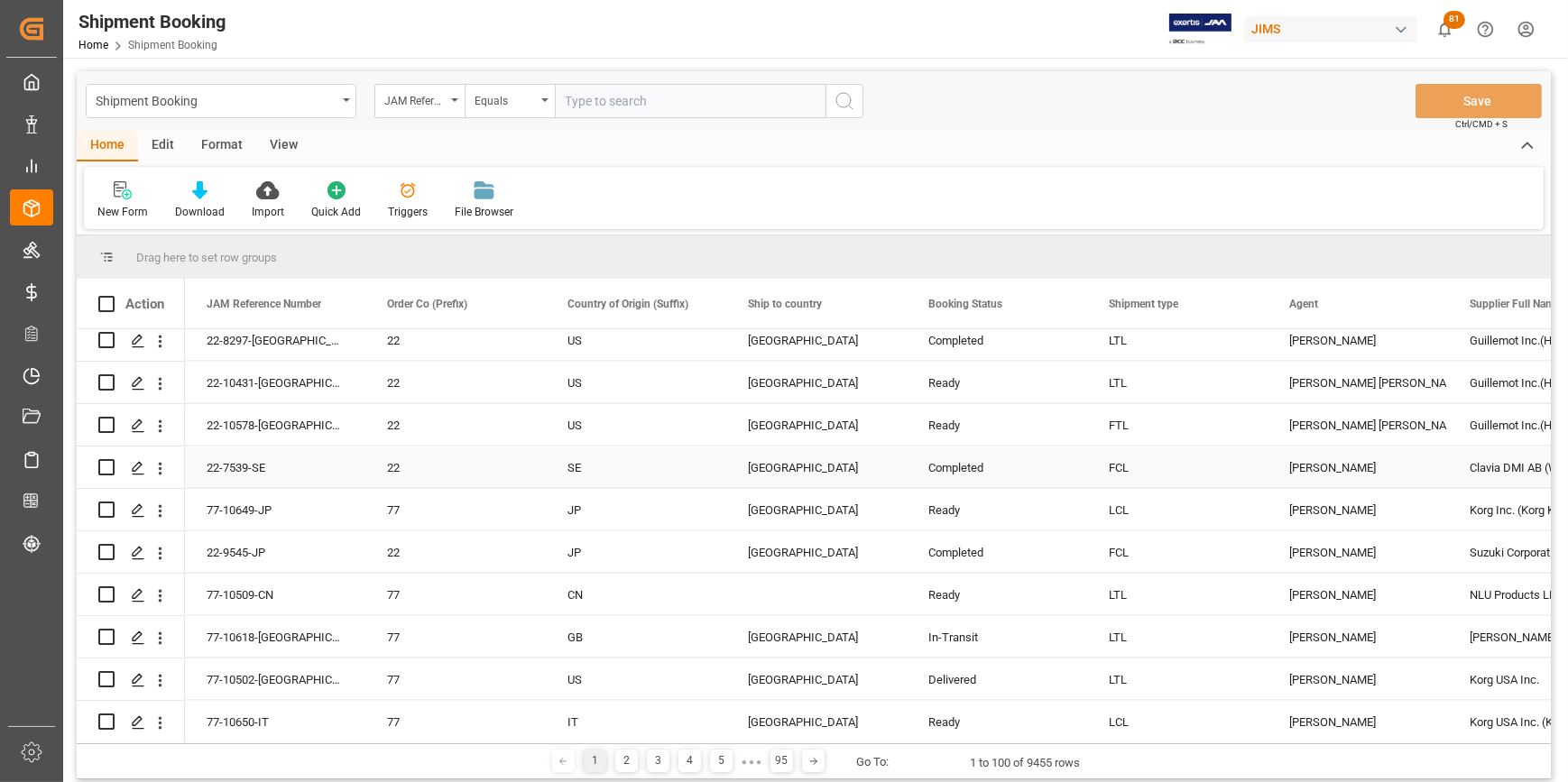
click at [224, 468] on div "22-7539-SE" at bounding box center [275, 468] width 180 height 41
click at [138, 469] on icon "Press SPACE to select this row." at bounding box center [137, 468] width 14 height 14
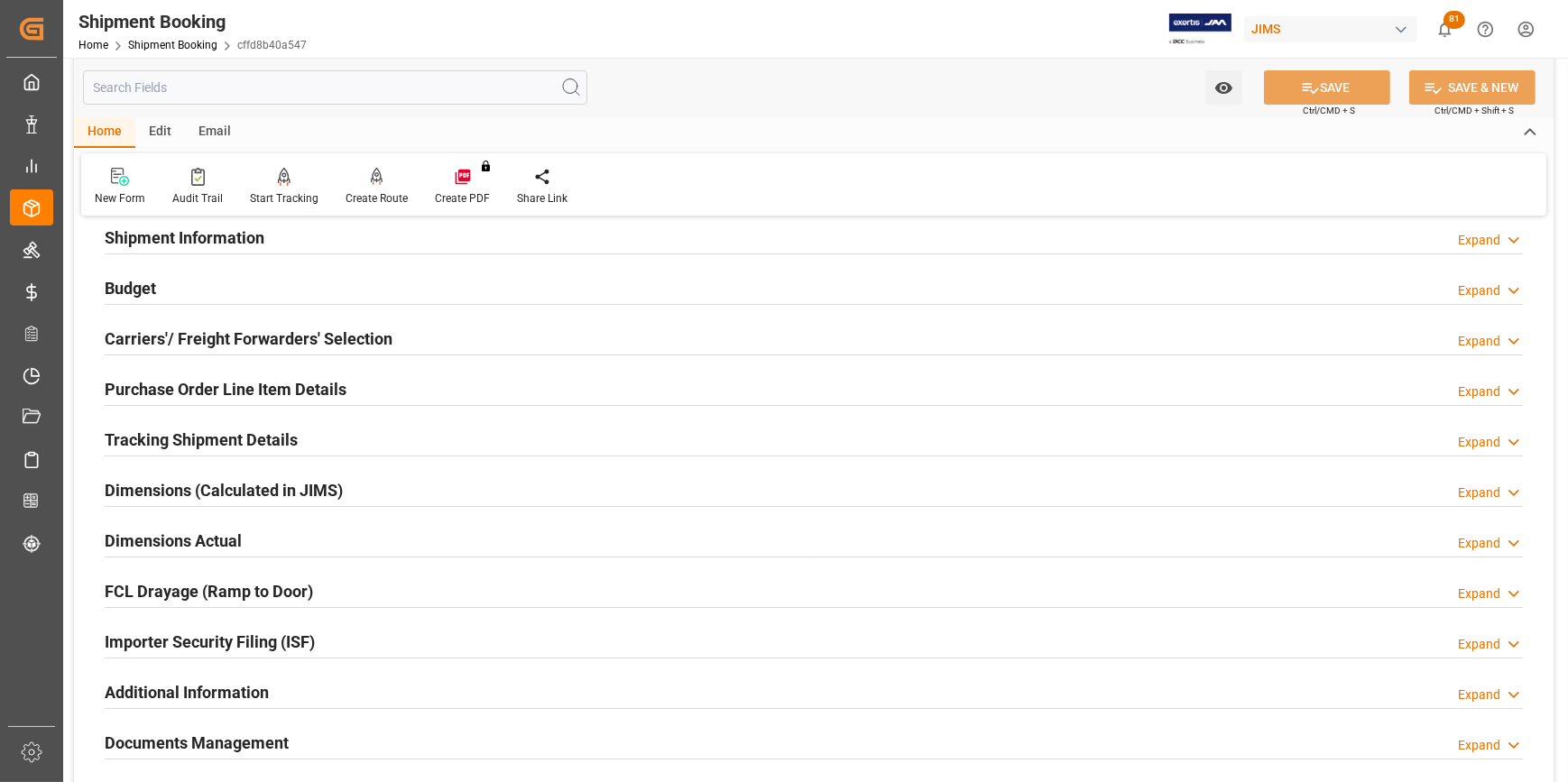
scroll to position [245, 0]
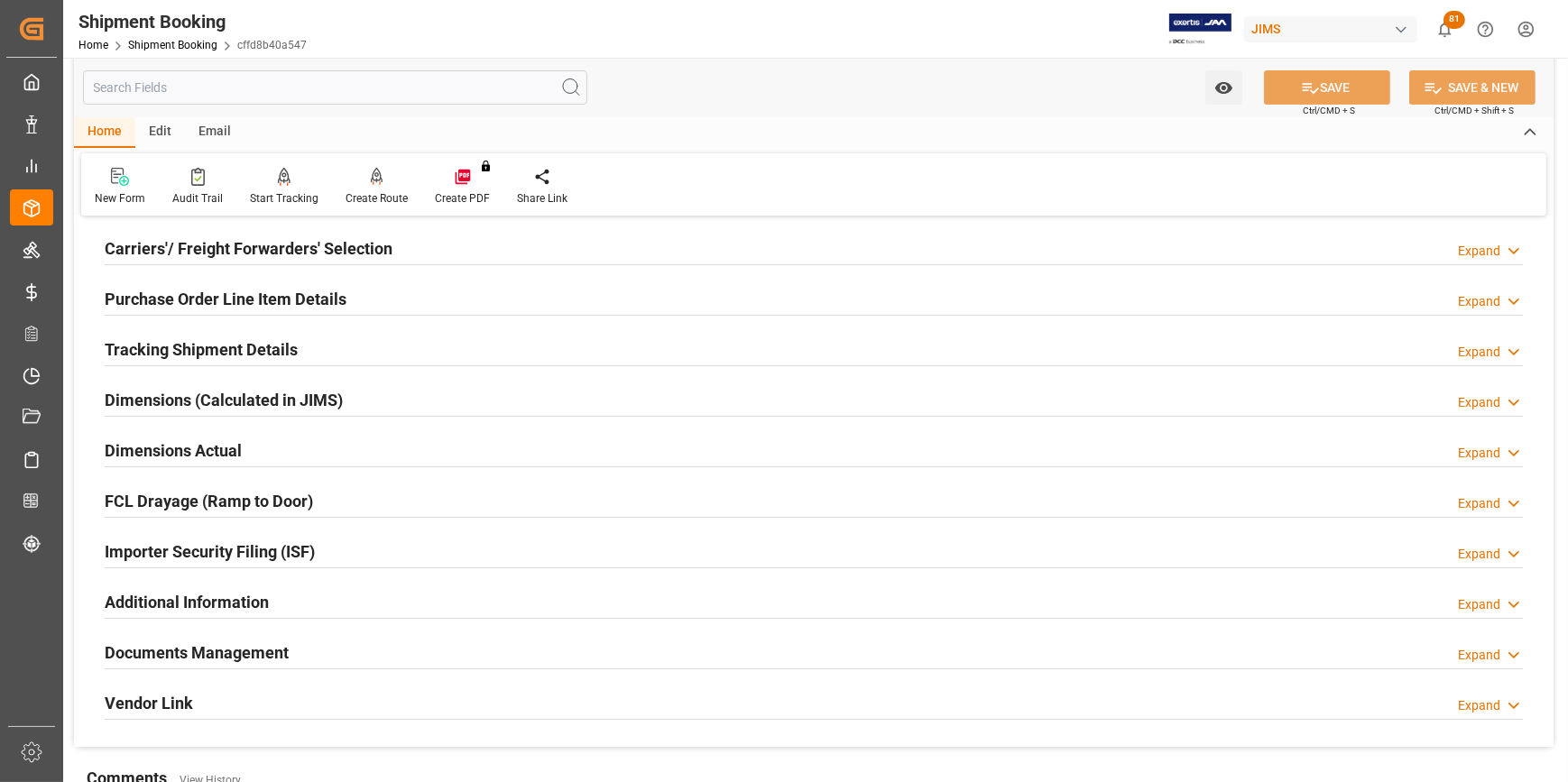
click at [190, 650] on h2 "Documents Management" at bounding box center [197, 652] width 184 height 24
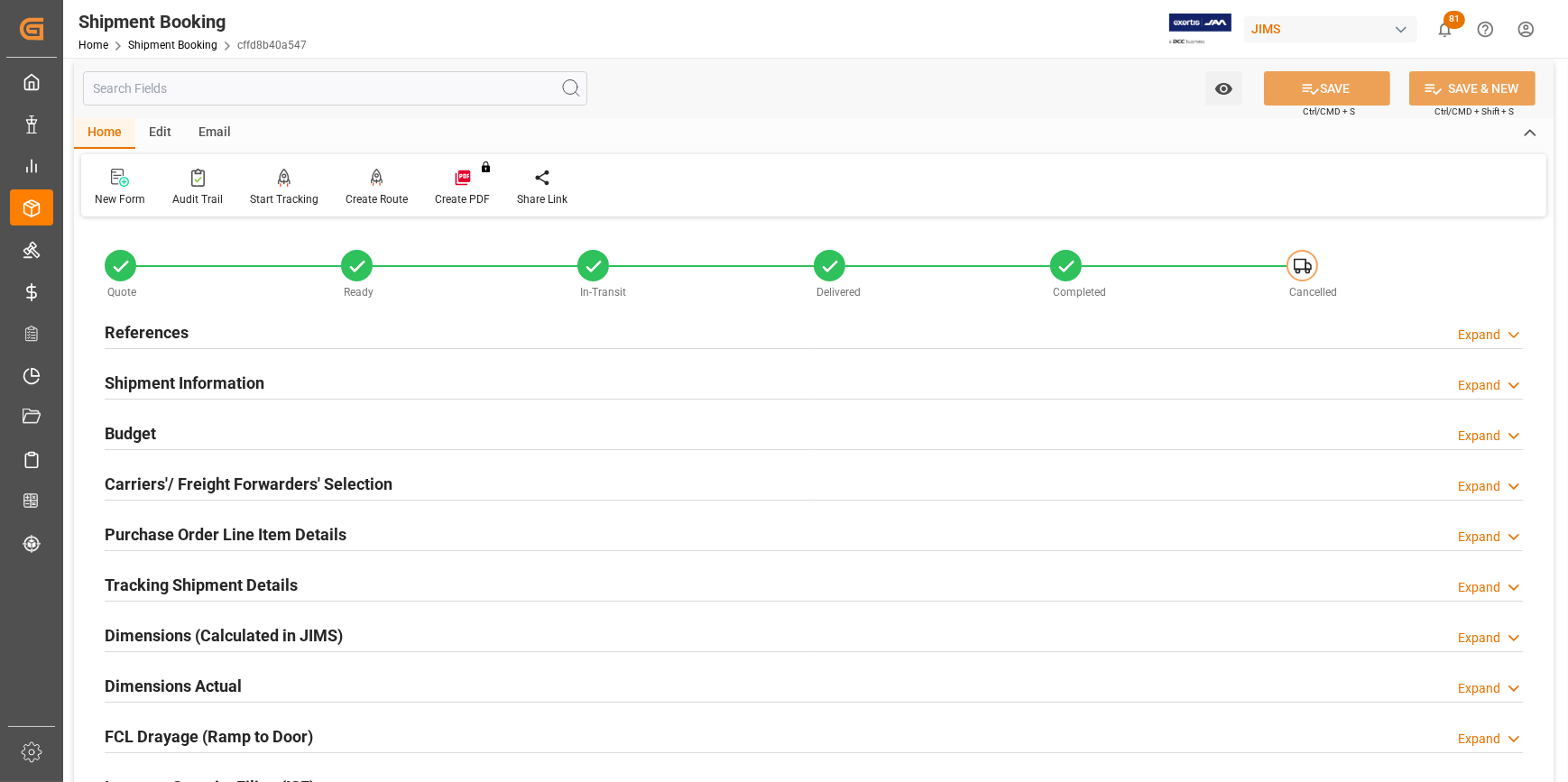
scroll to position [0, 0]
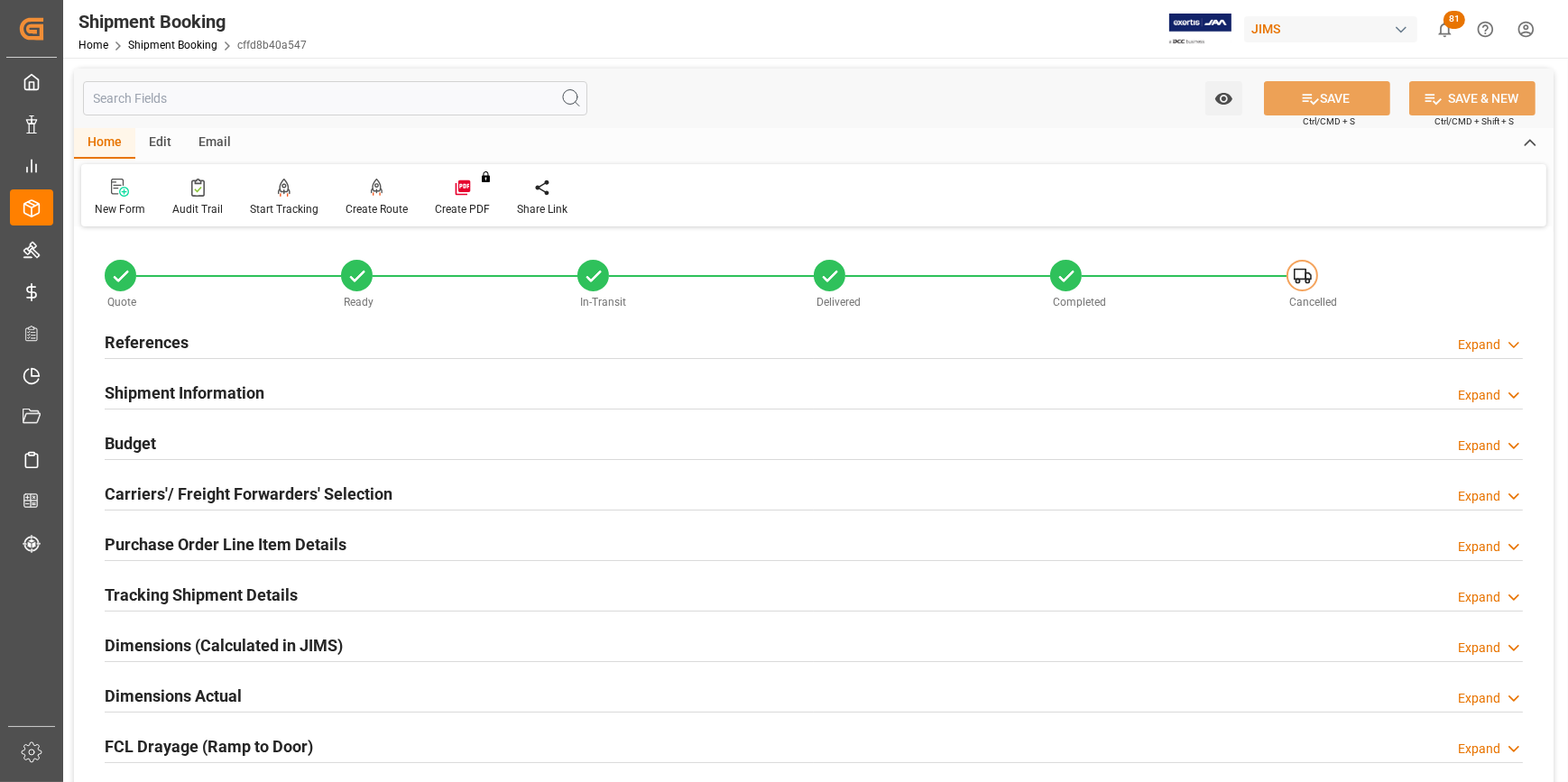
click at [118, 339] on h2 "References" at bounding box center [146, 343] width 84 height 24
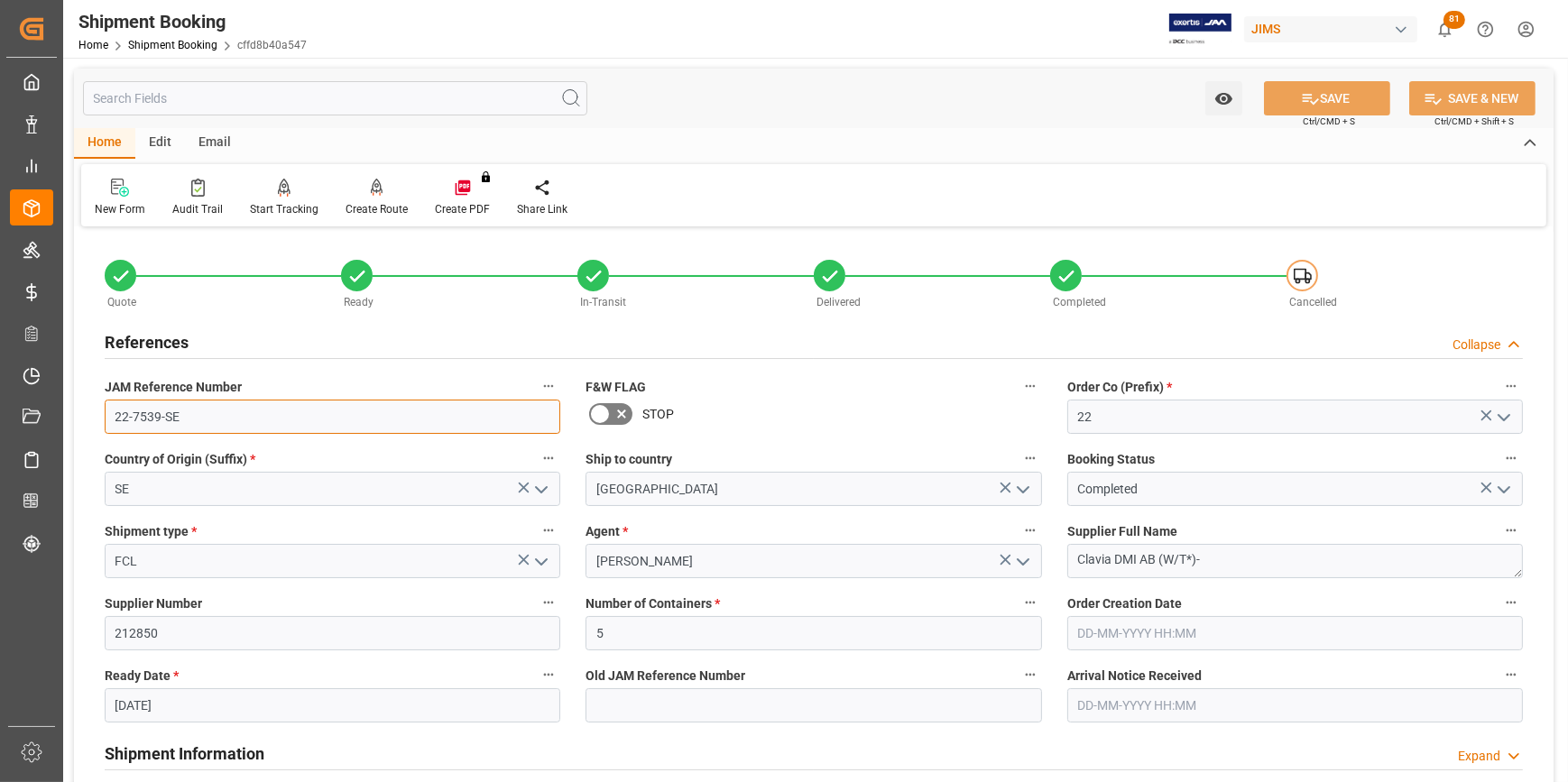
drag, startPoint x: 190, startPoint y: 421, endPoint x: 99, endPoint y: 418, distance: 91.0
click at [99, 418] on div "JAM Reference Number 22-7539-SE" at bounding box center [332, 404] width 480 height 72
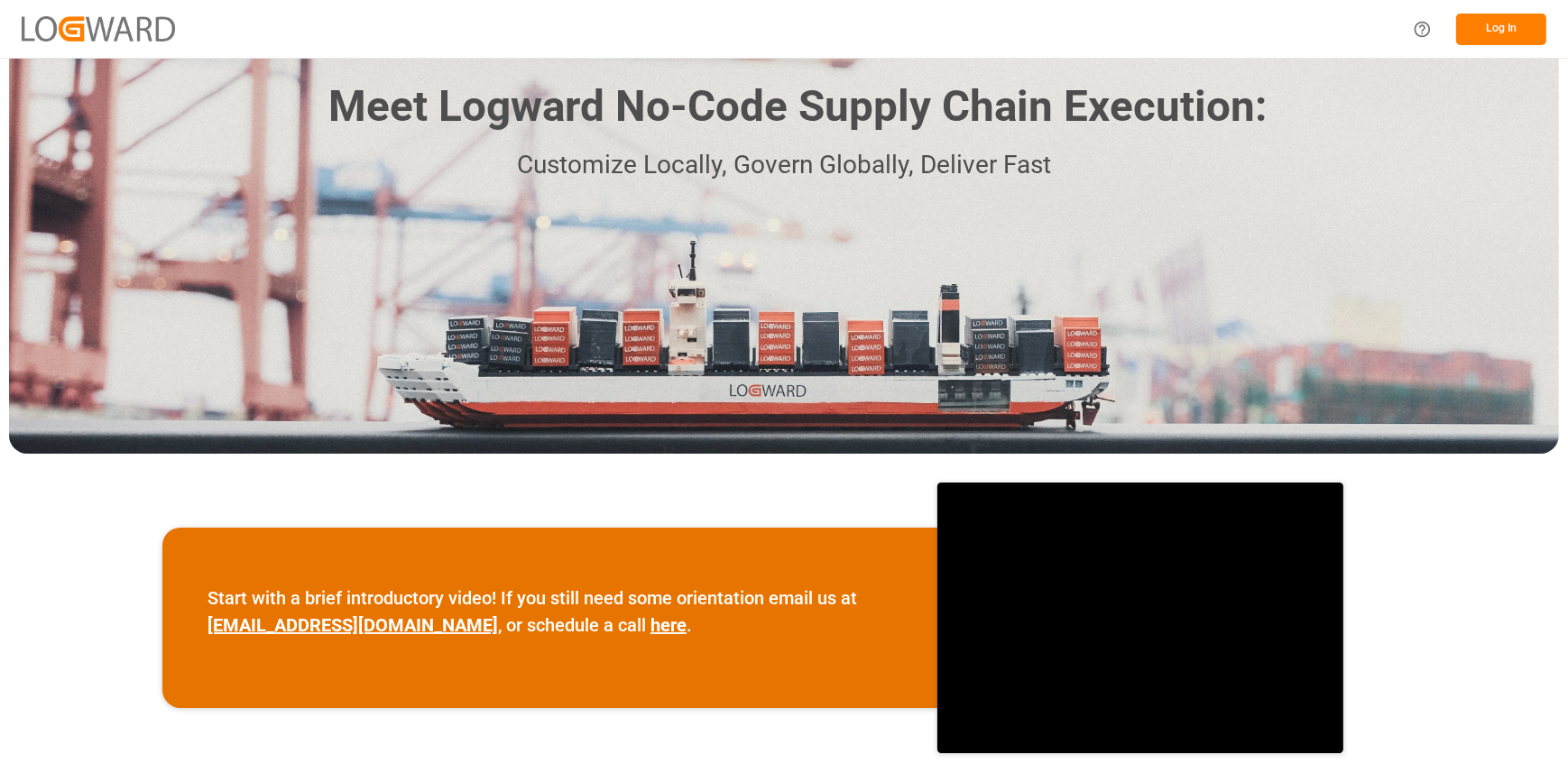
scroll to position [82, 0]
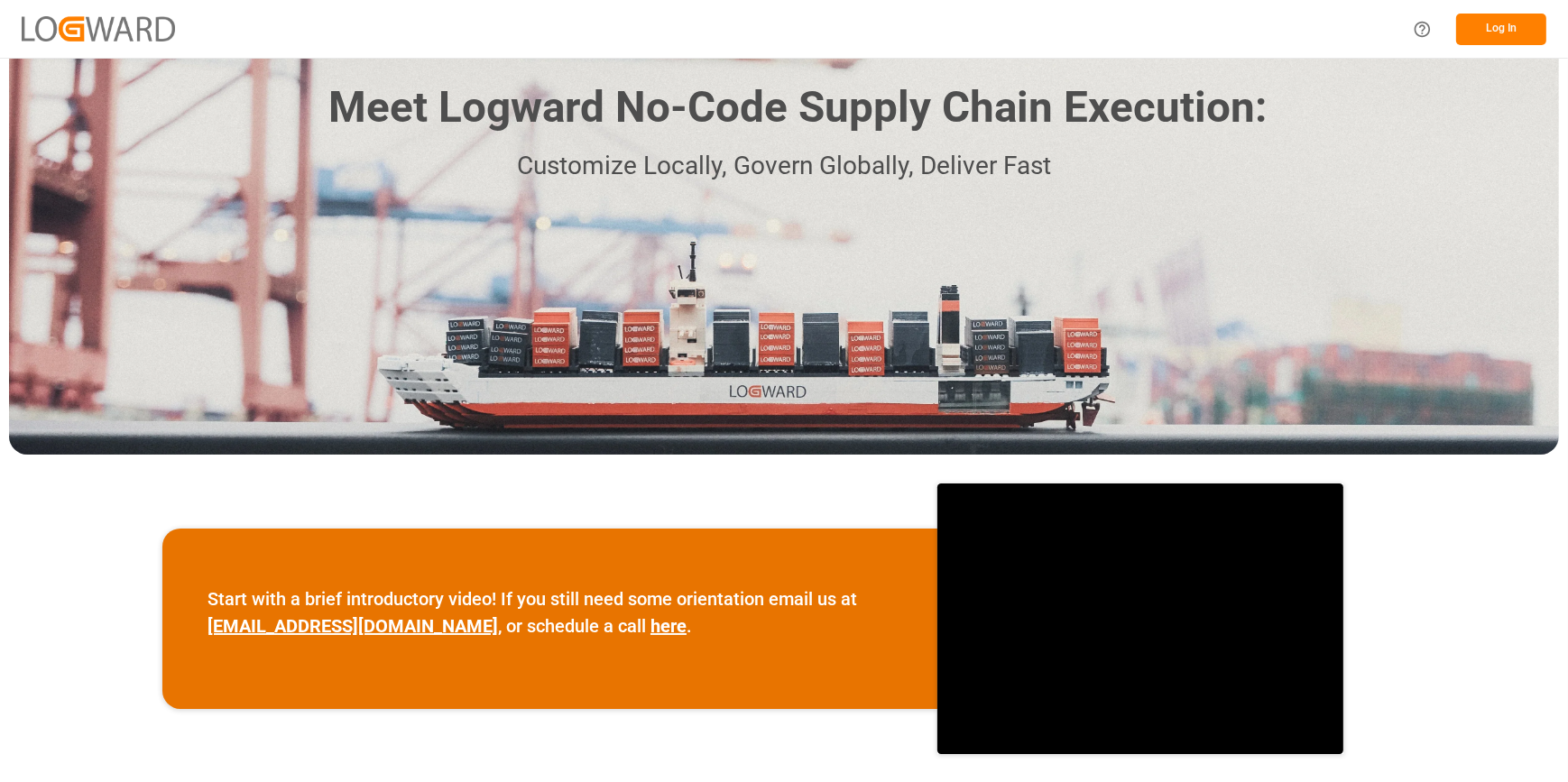
click at [1504, 32] on button "Log In" at bounding box center [1500, 29] width 90 height 32
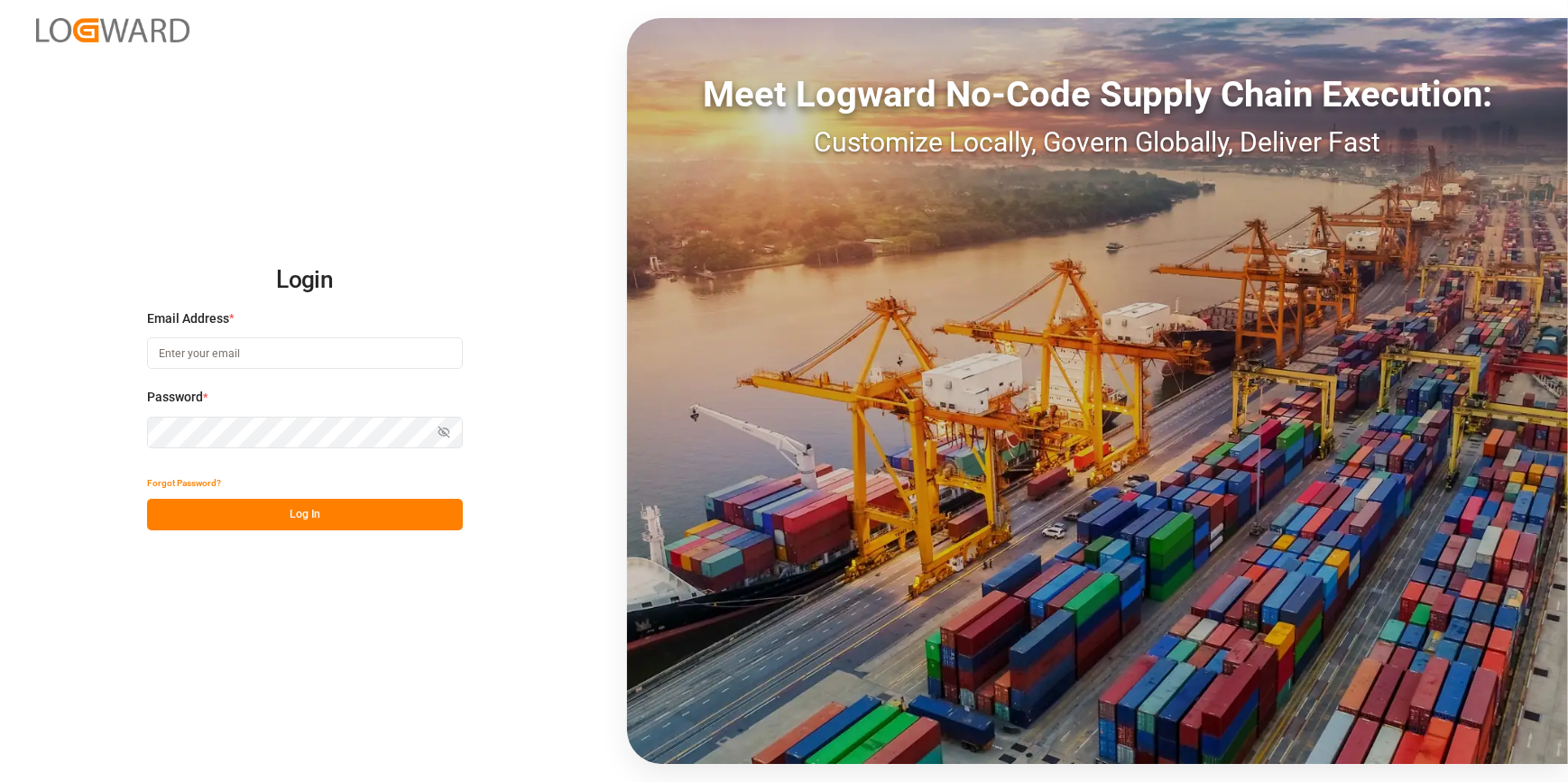
type input "[PERSON_NAME][EMAIL_ADDRESS][PERSON_NAME][DOMAIN_NAME]"
click at [281, 526] on button "Log In" at bounding box center [305, 515] width 315 height 32
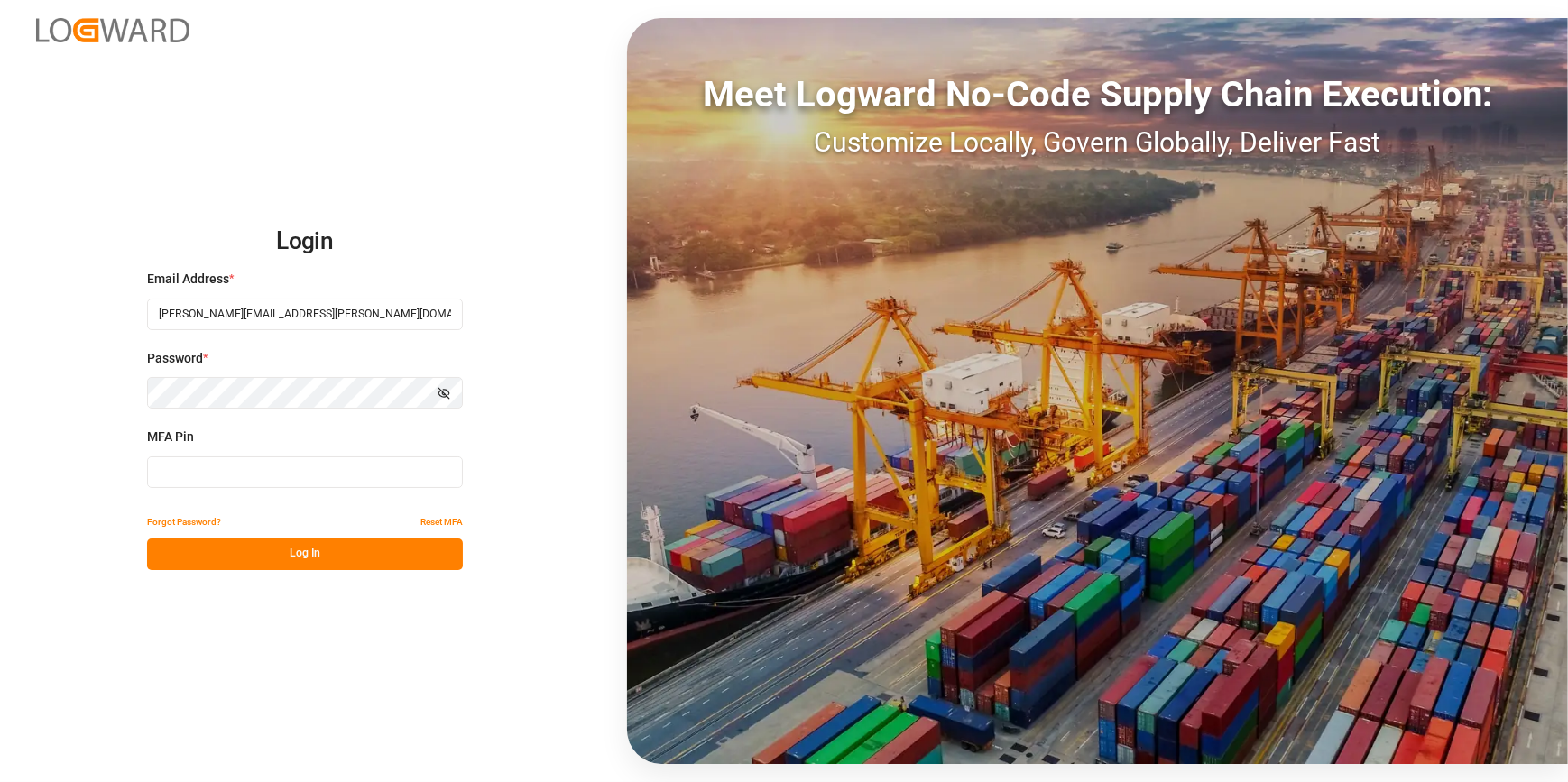
click at [243, 480] on input at bounding box center [305, 472] width 315 height 32
type input "841990"
click at [261, 555] on button "Log In" at bounding box center [305, 555] width 315 height 32
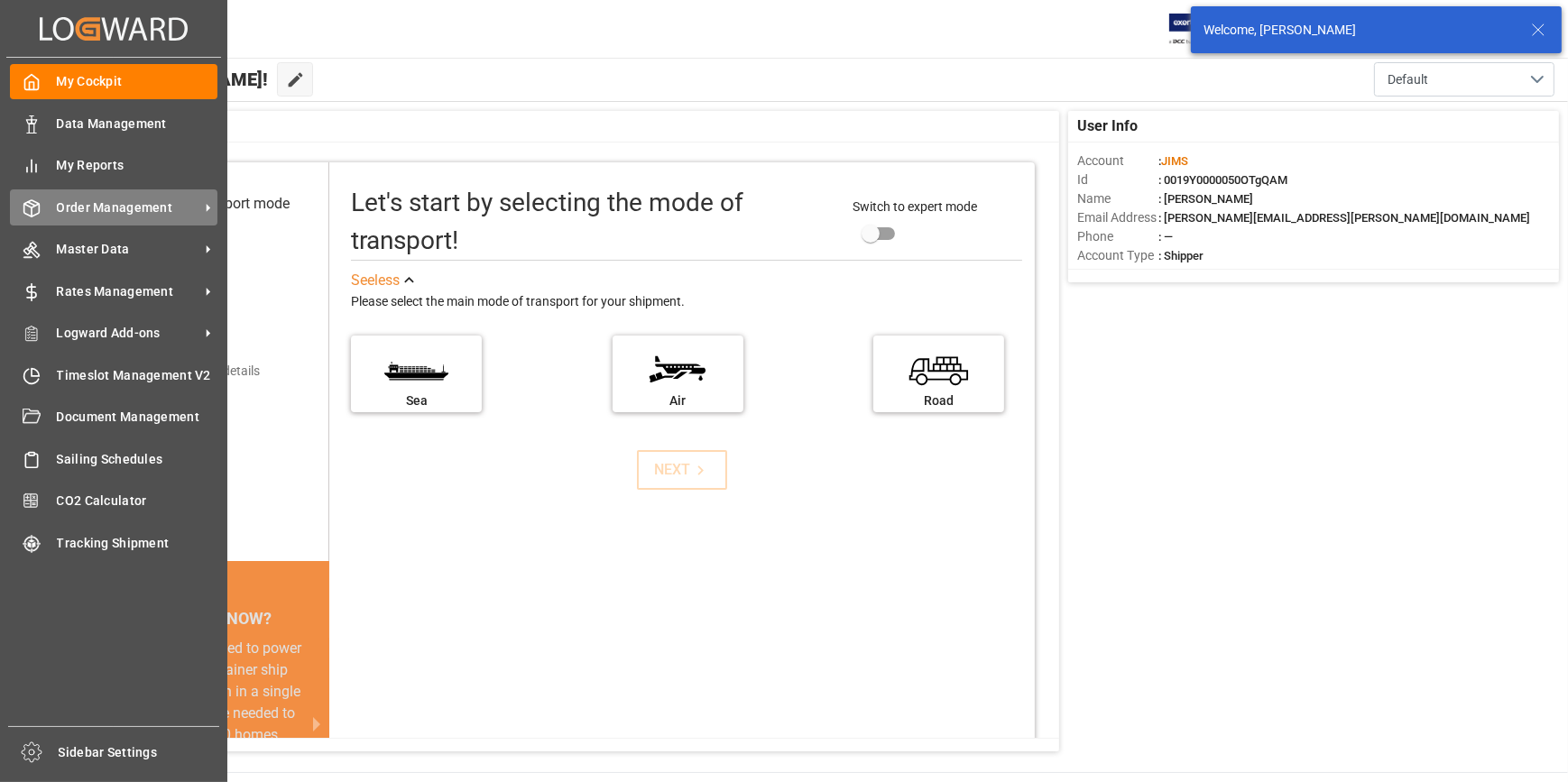
click at [117, 215] on span "Order Management" at bounding box center [129, 207] width 143 height 19
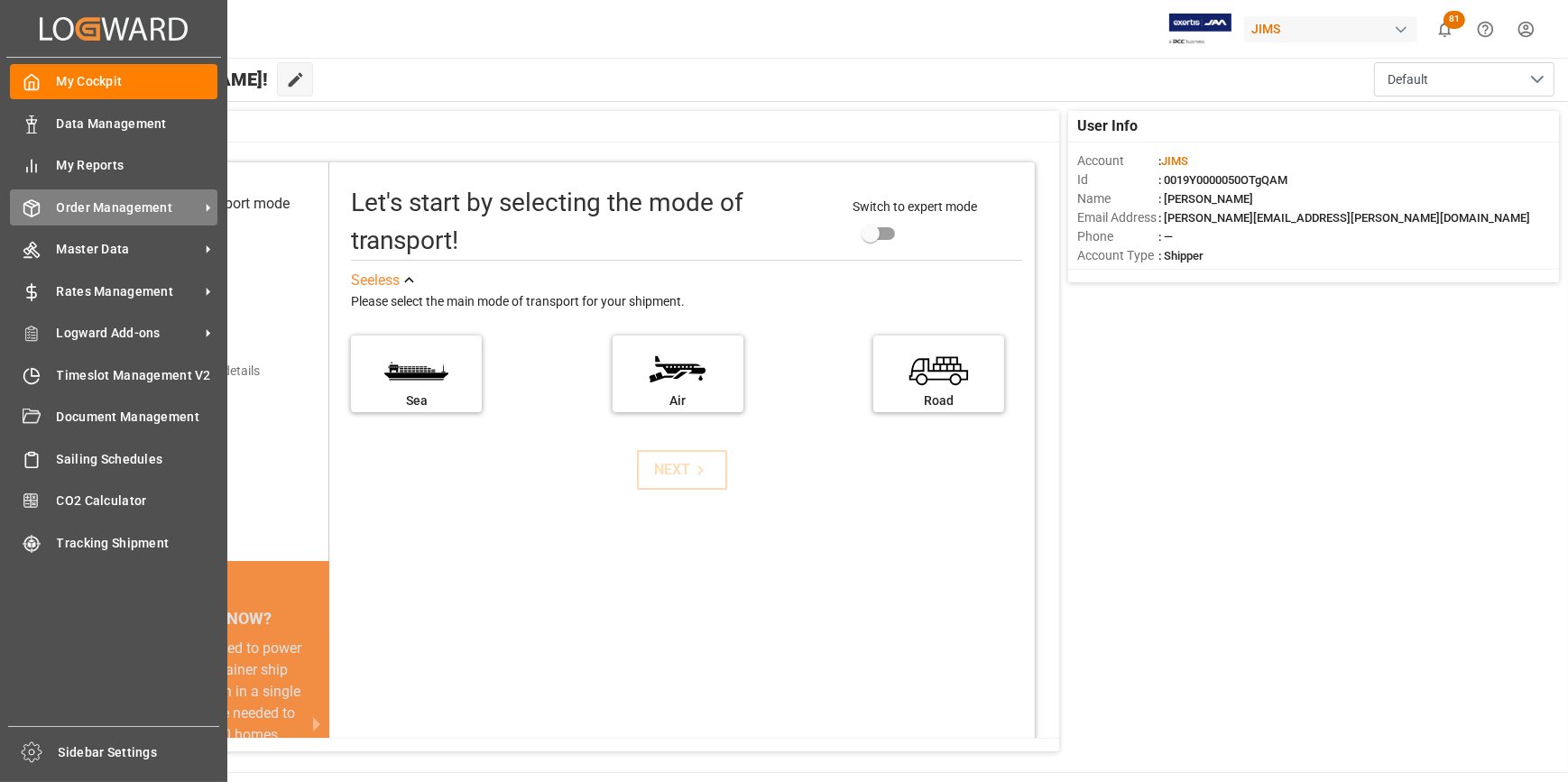
click at [191, 202] on span "Order Management" at bounding box center [129, 207] width 143 height 19
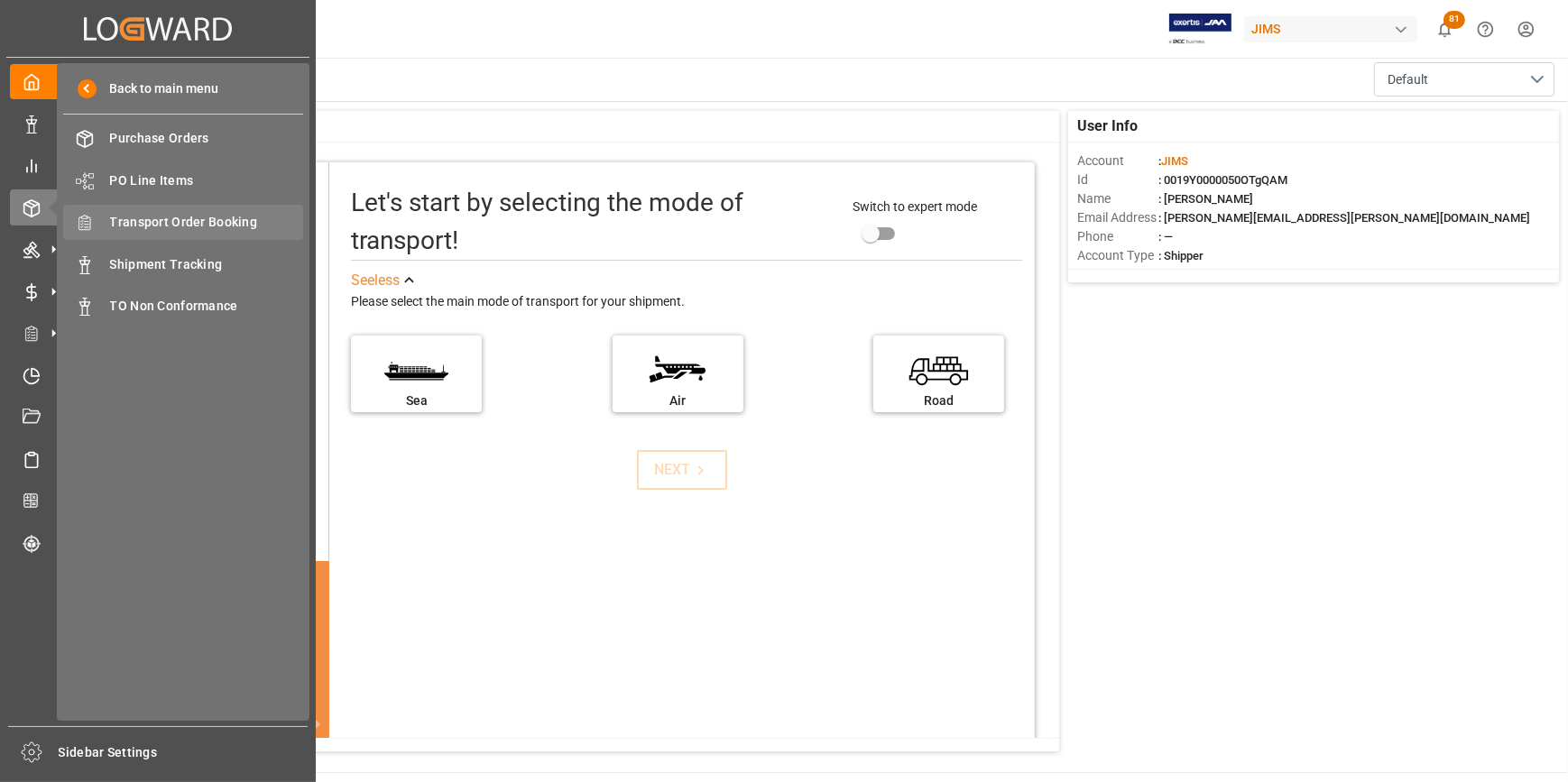
click at [191, 222] on span "Transport Order Booking" at bounding box center [206, 222] width 194 height 19
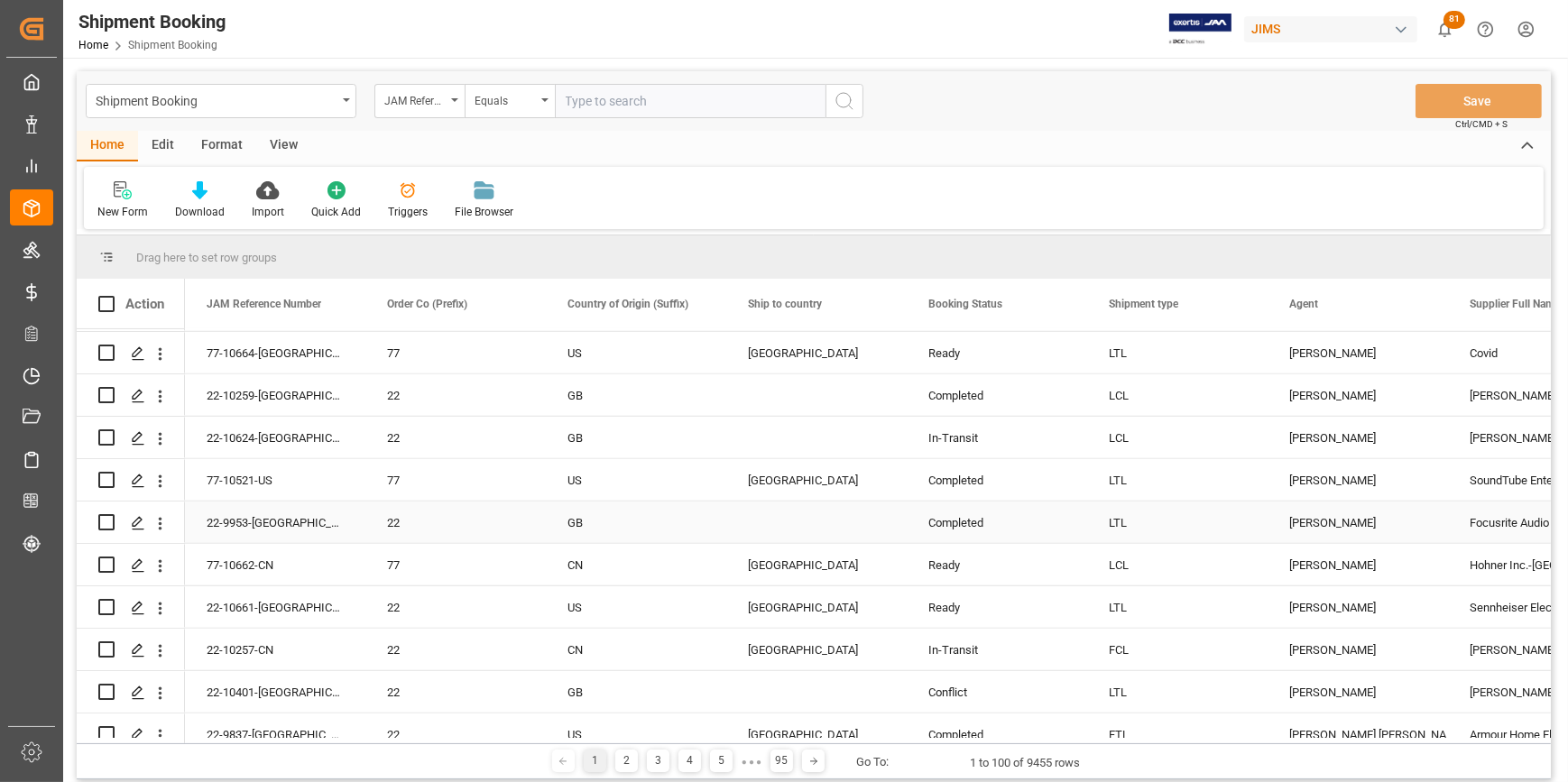
scroll to position [1394, 0]
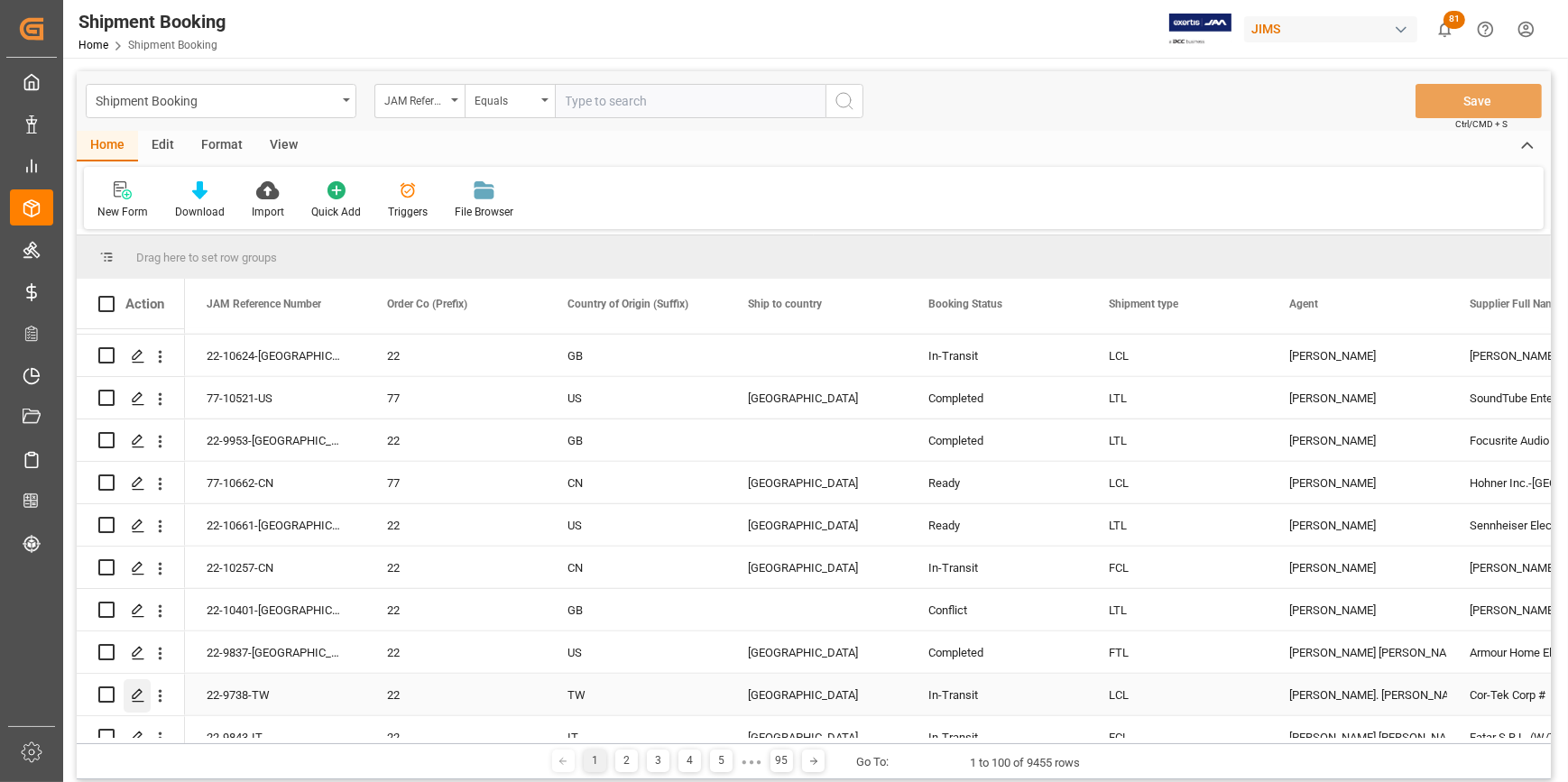
click at [140, 699] on icon "Press SPACE to select this row." at bounding box center [137, 695] width 14 height 14
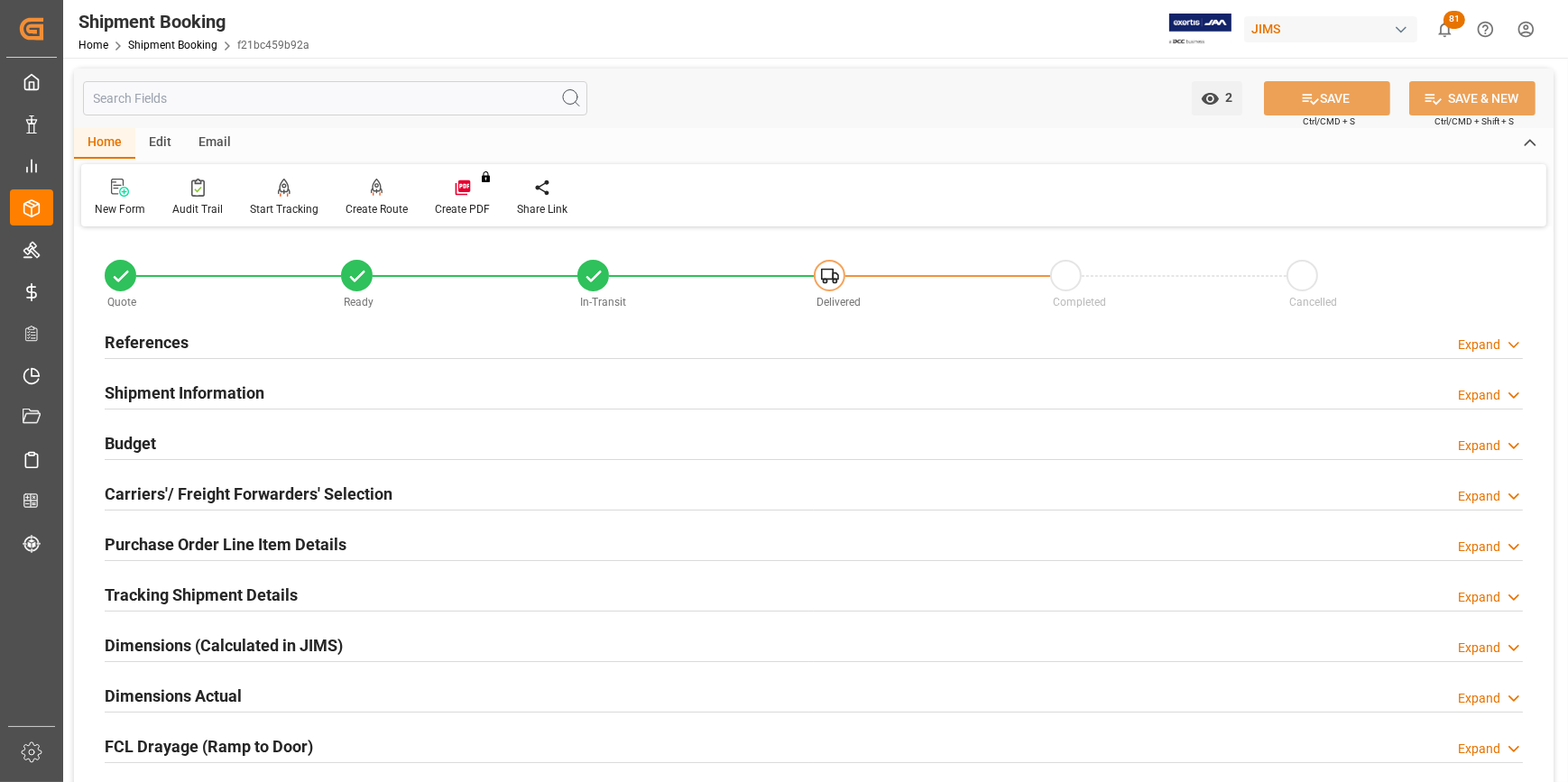
type input "[DATE]"
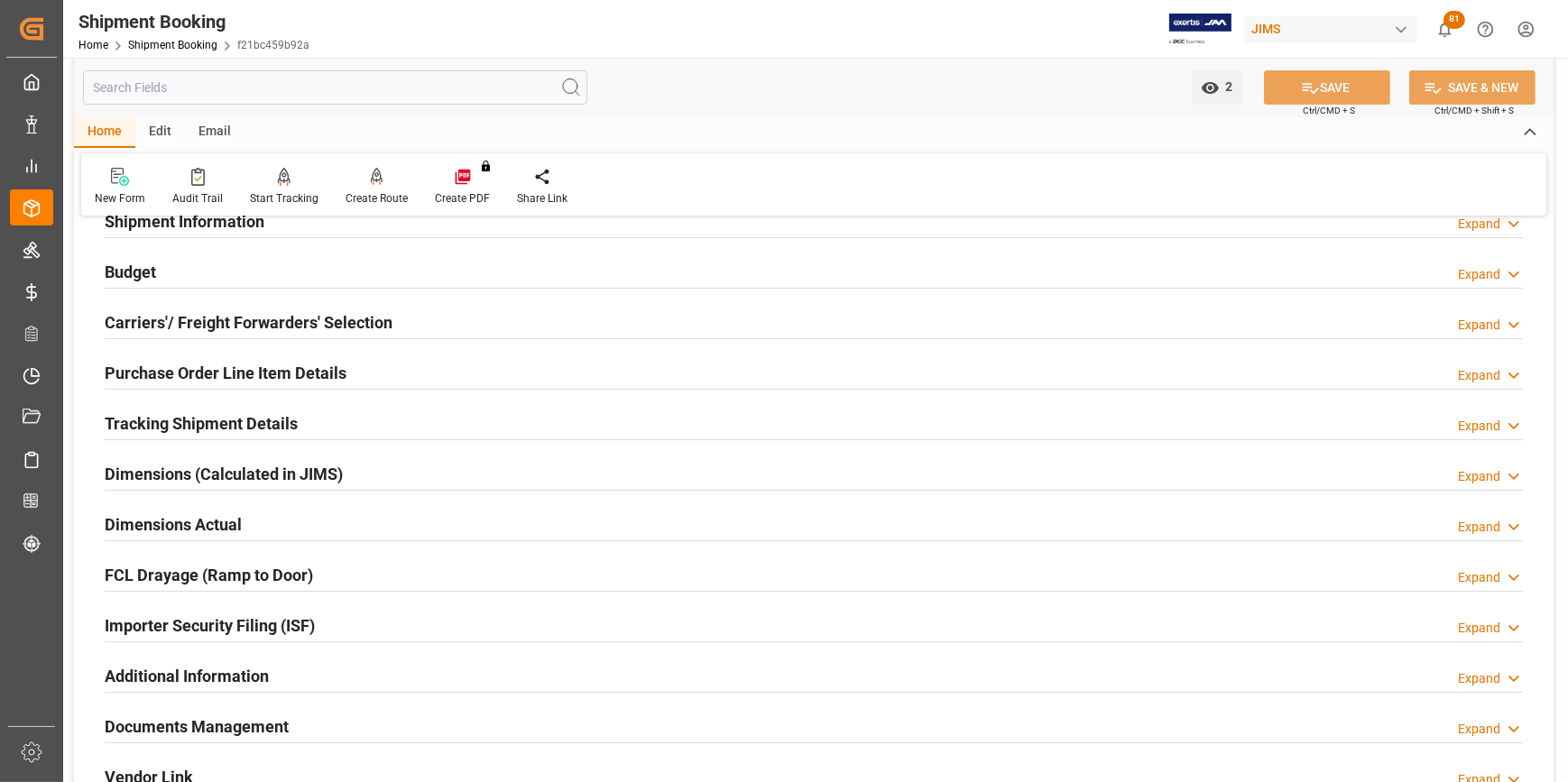
scroll to position [245, 0]
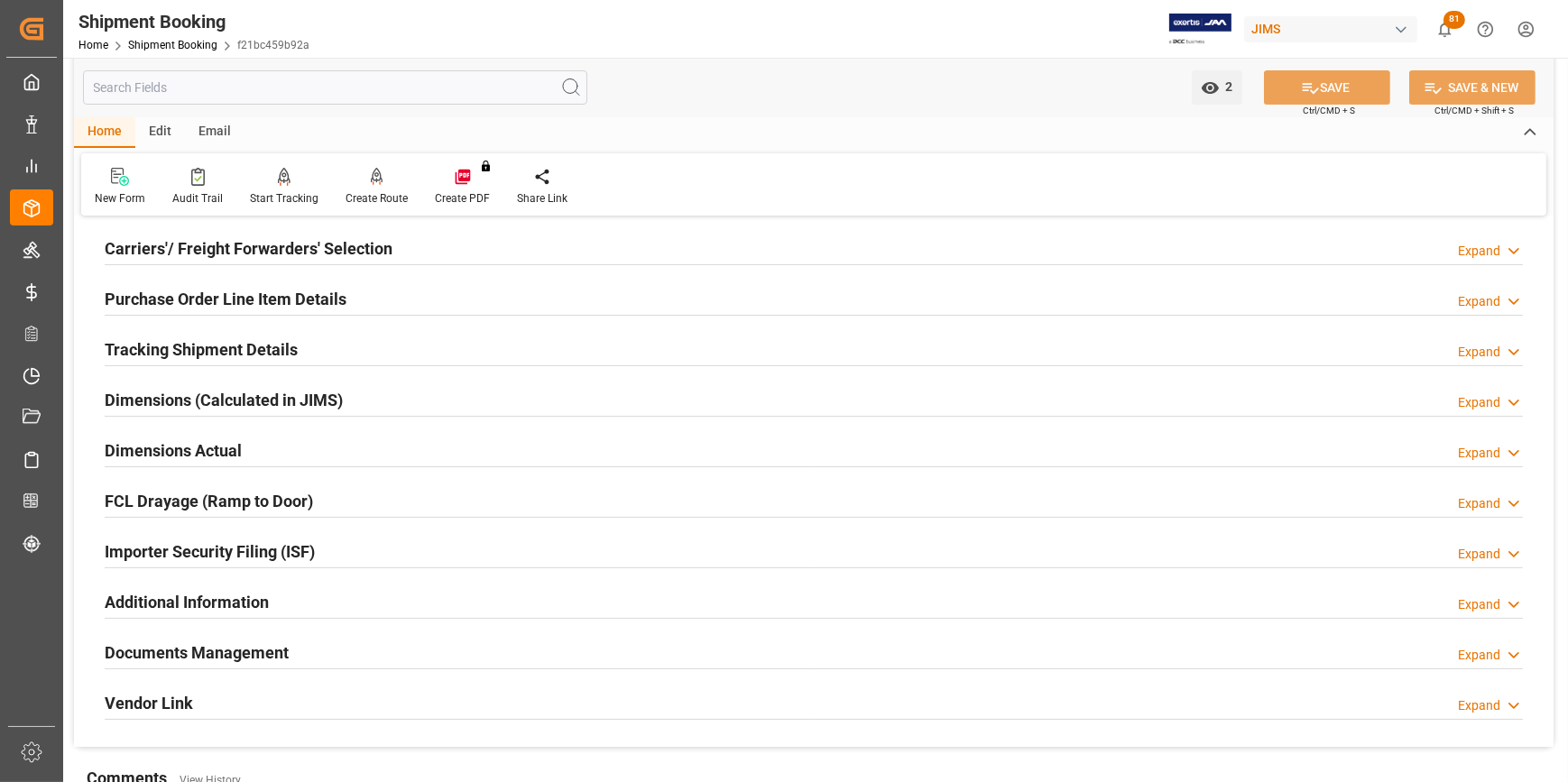
click at [206, 643] on h2 "Documents Management" at bounding box center [197, 652] width 184 height 24
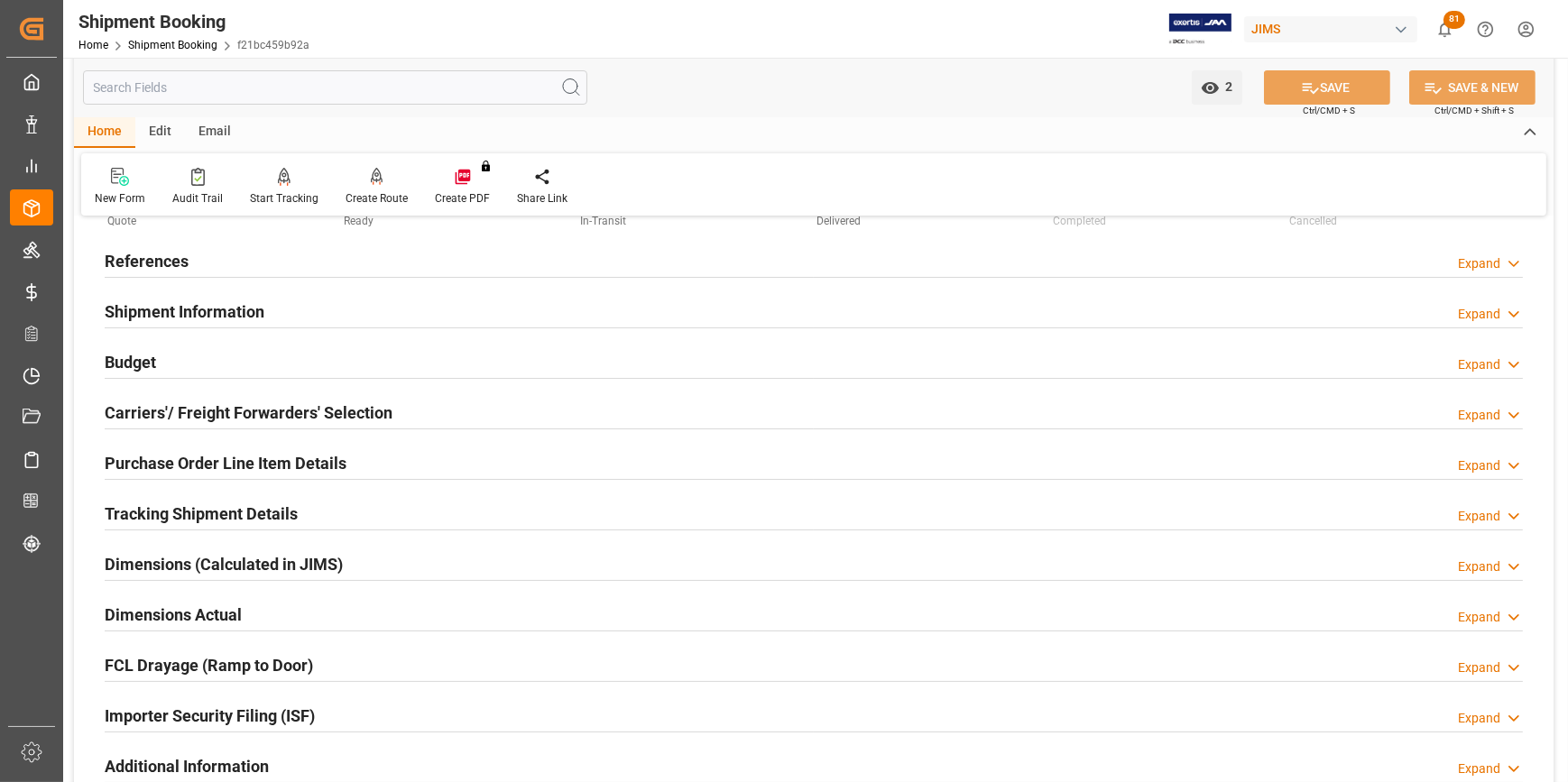
scroll to position [0, 0]
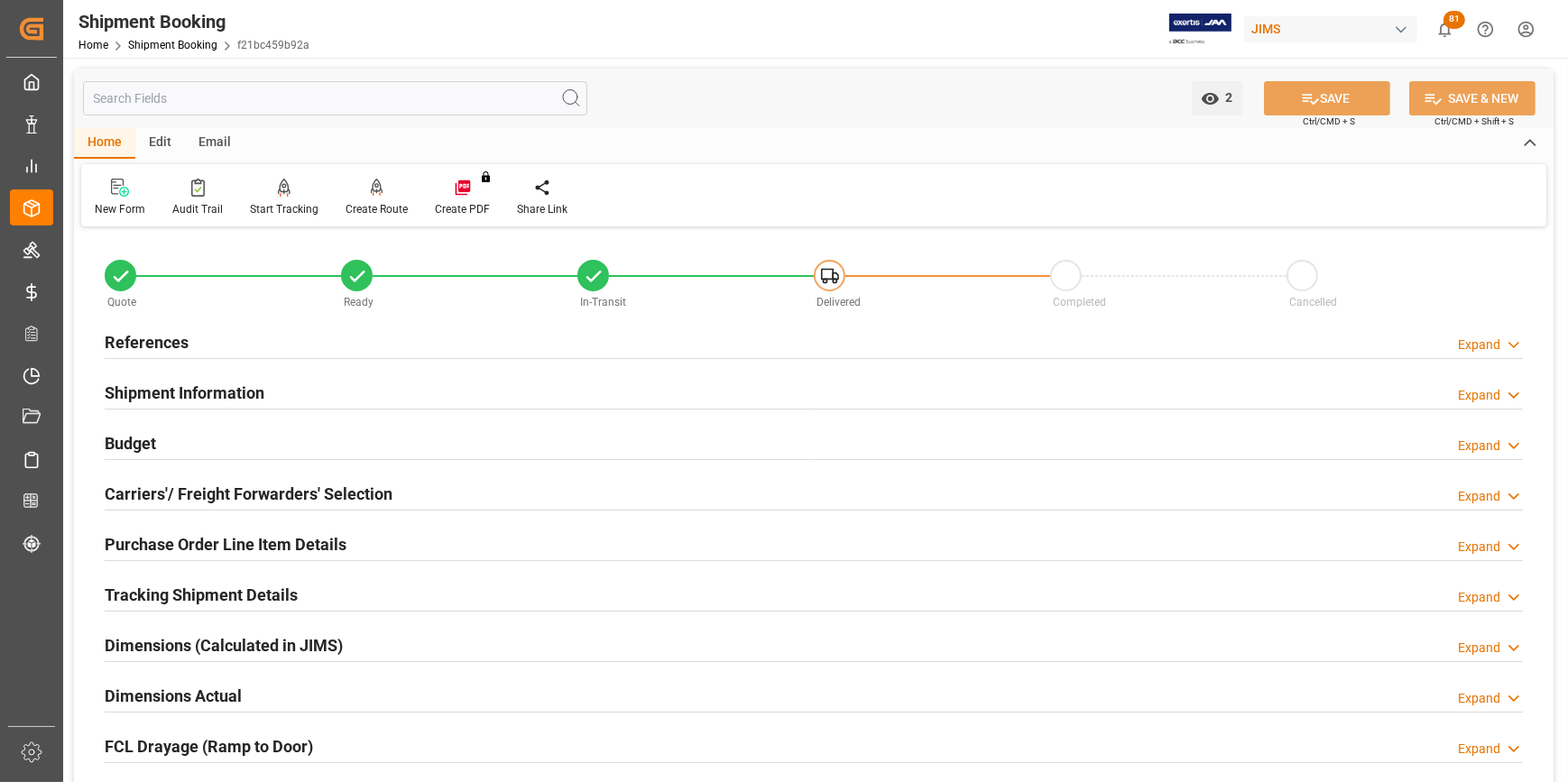
click at [148, 346] on h2 "References" at bounding box center [146, 343] width 84 height 24
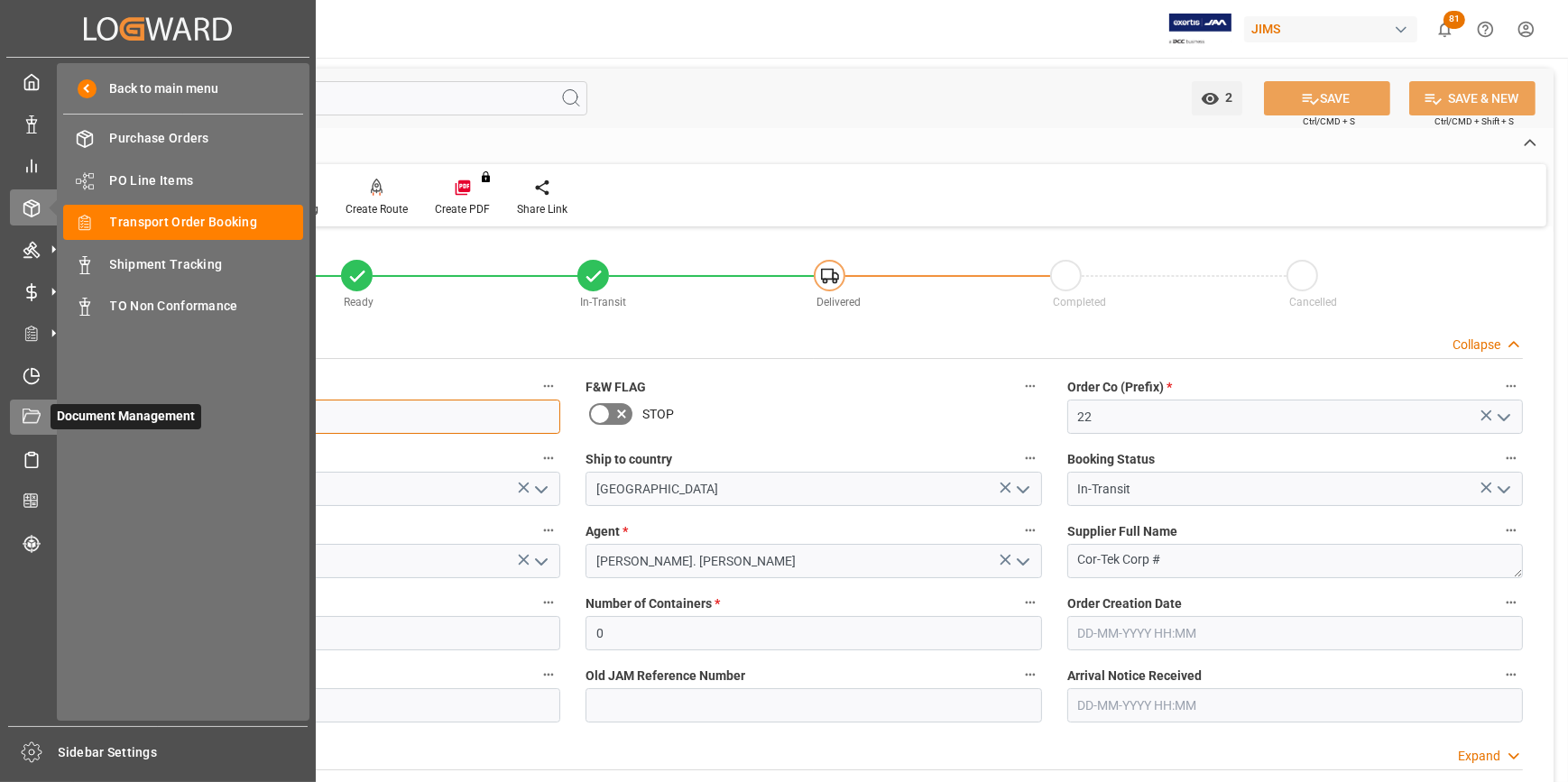
drag, startPoint x: 201, startPoint y: 422, endPoint x: 54, endPoint y: 415, distance: 147.2
click at [54, 415] on div "Created by potrace 1.15, written by [PERSON_NAME] [DATE]-[DATE] Created by potr…" at bounding box center [784, 391] width 1568 height 782
